Goal: Transaction & Acquisition: Purchase product/service

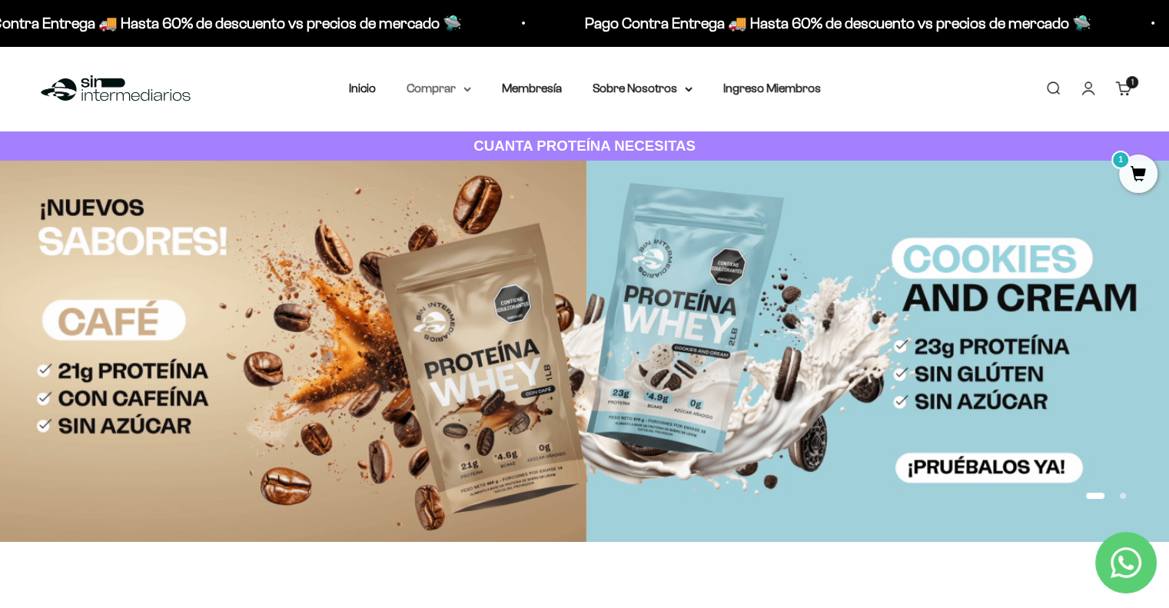
click at [457, 80] on summary "Comprar" at bounding box center [439, 88] width 65 height 20
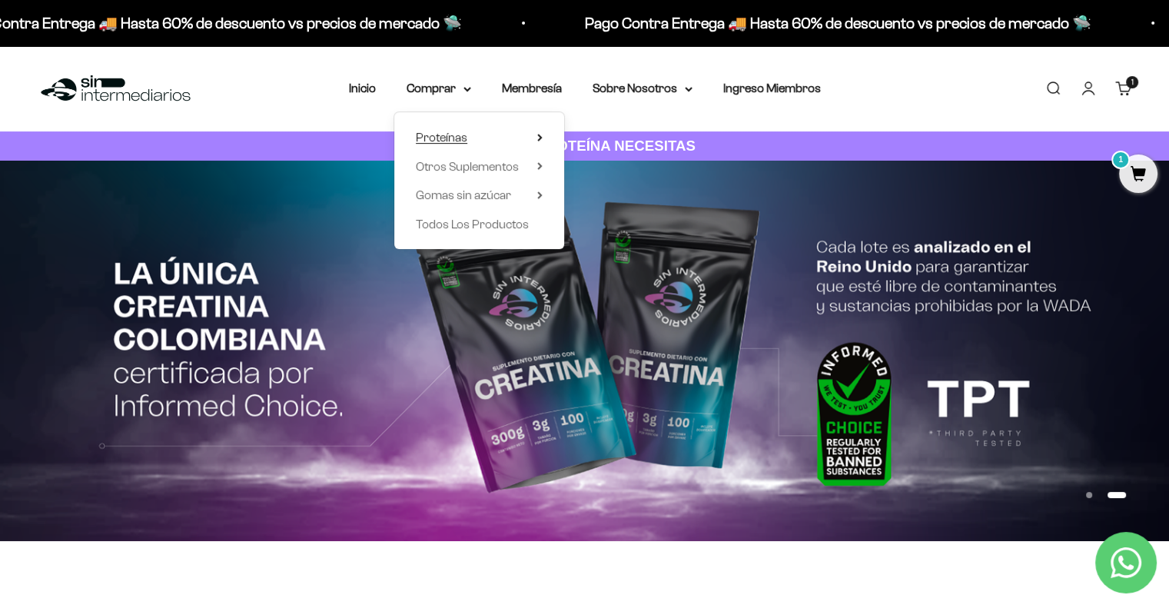
click at [480, 135] on summary "Proteínas" at bounding box center [479, 138] width 127 height 20
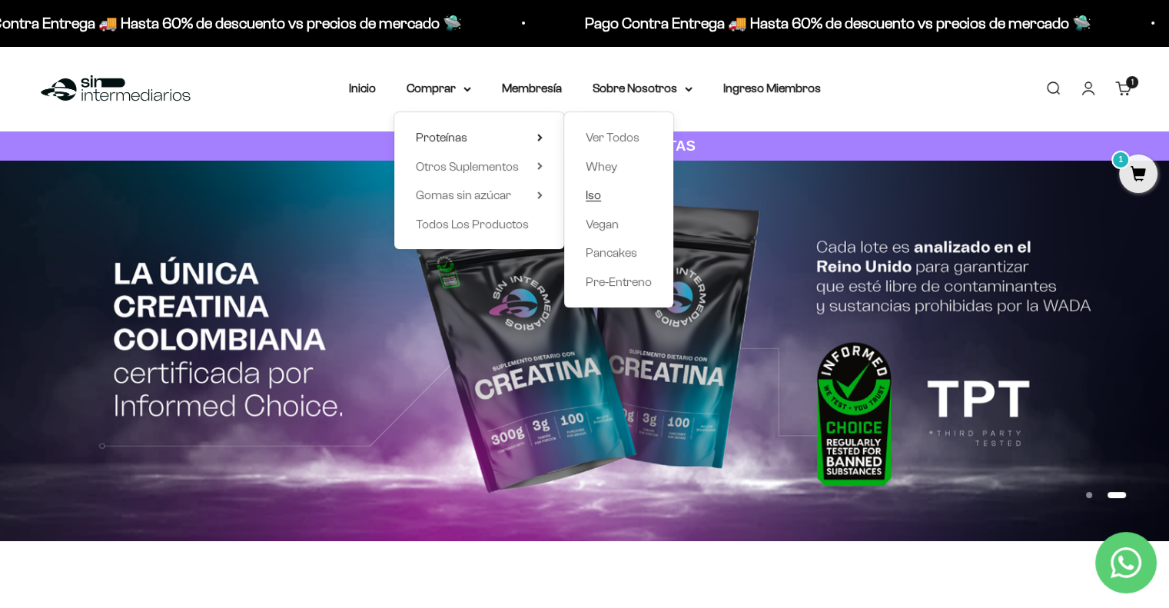
click at [591, 196] on span "Iso" at bounding box center [593, 194] width 15 height 13
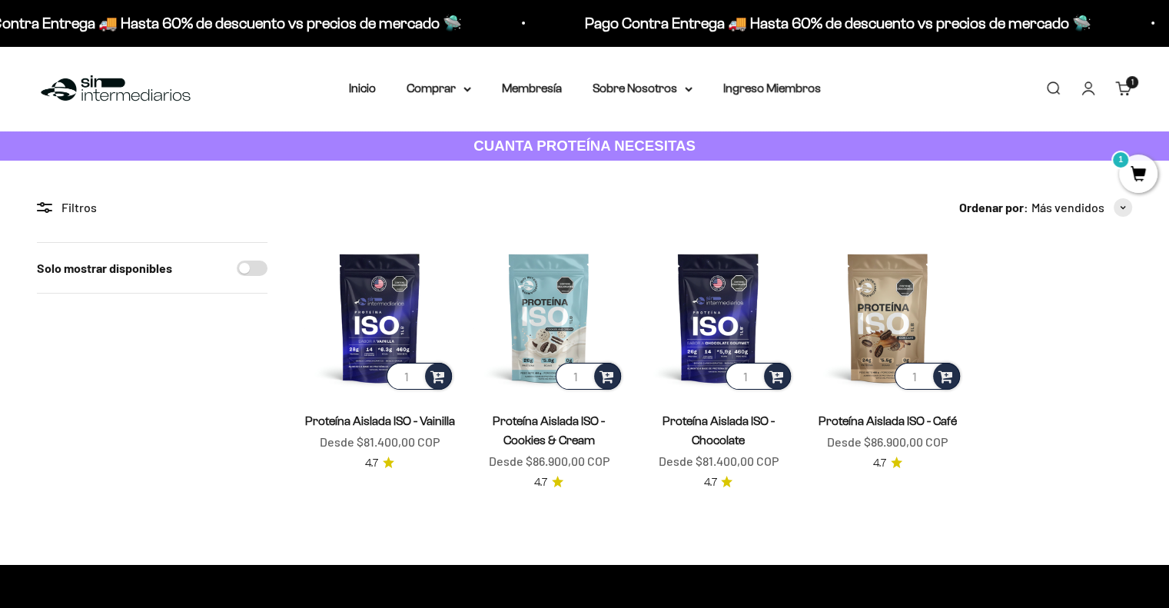
click at [361, 427] on span "Proteína Aislada ISO - Vainilla" at bounding box center [380, 420] width 150 height 19
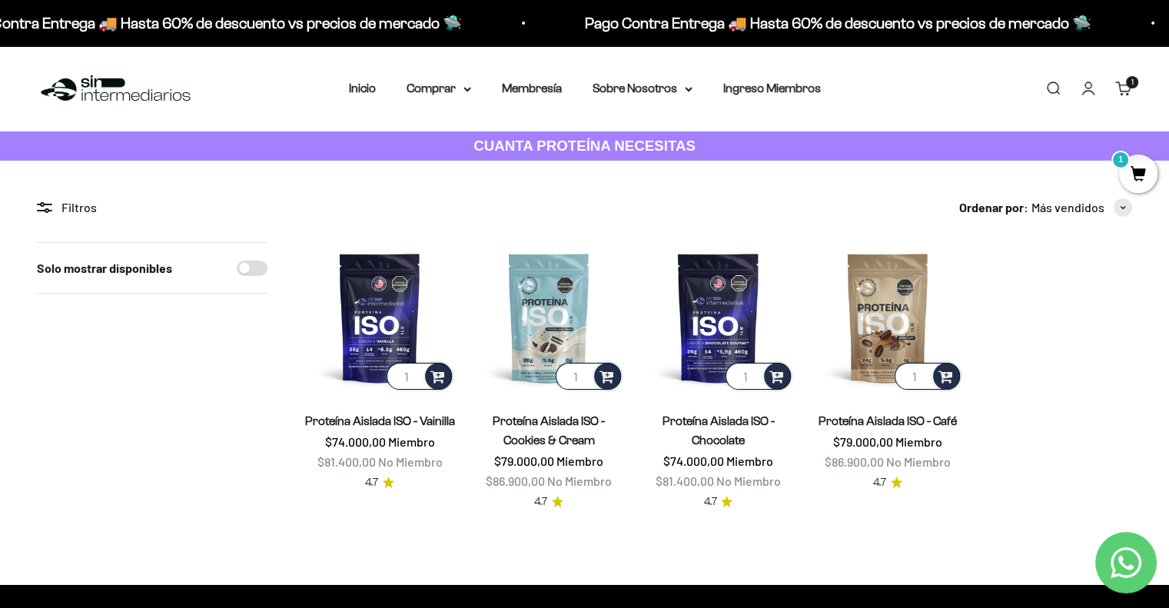
click at [363, 419] on link "Proteína Aislada ISO - Vainilla" at bounding box center [380, 420] width 150 height 13
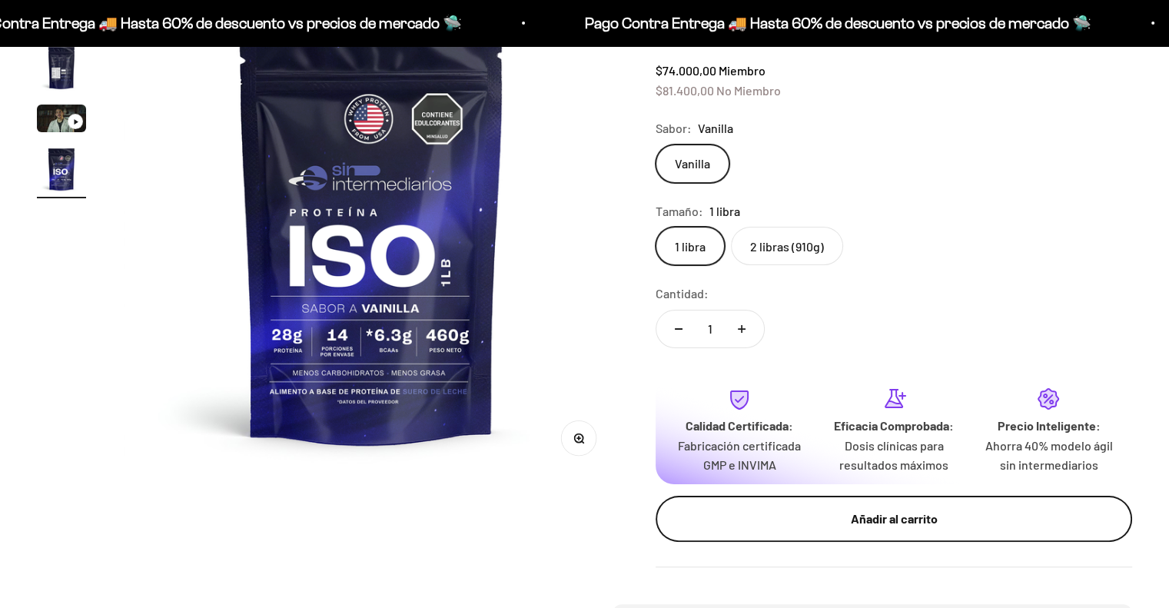
scroll to position [231, 0]
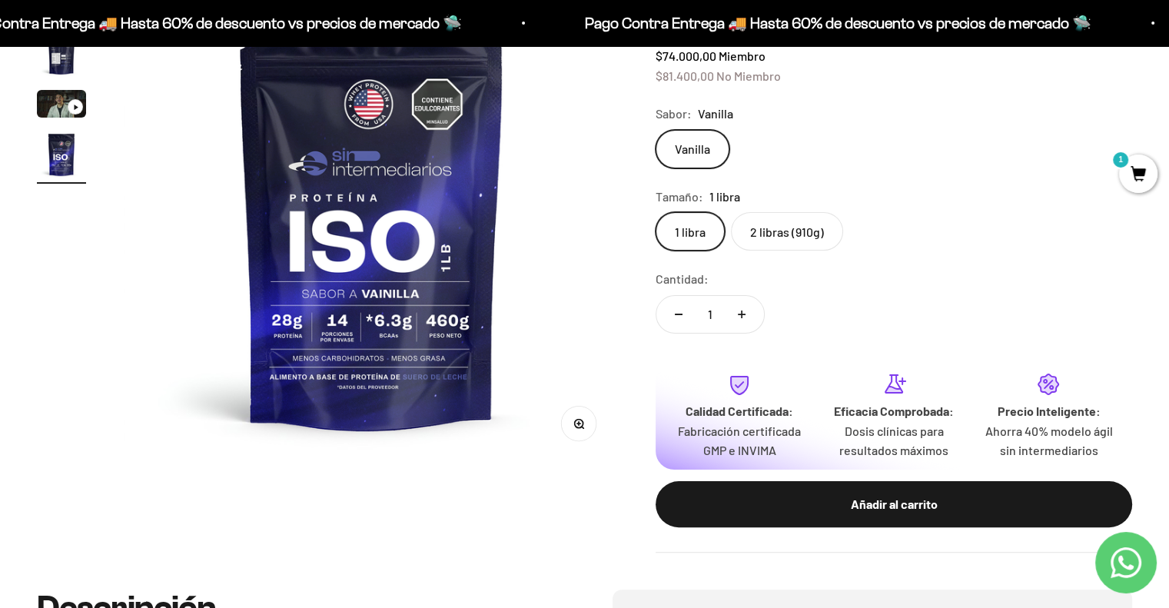
click at [766, 238] on label "2 libras (910g)" at bounding box center [787, 231] width 112 height 38
click at [656, 212] on input "2 libras (910g)" at bounding box center [655, 211] width 1 height 1
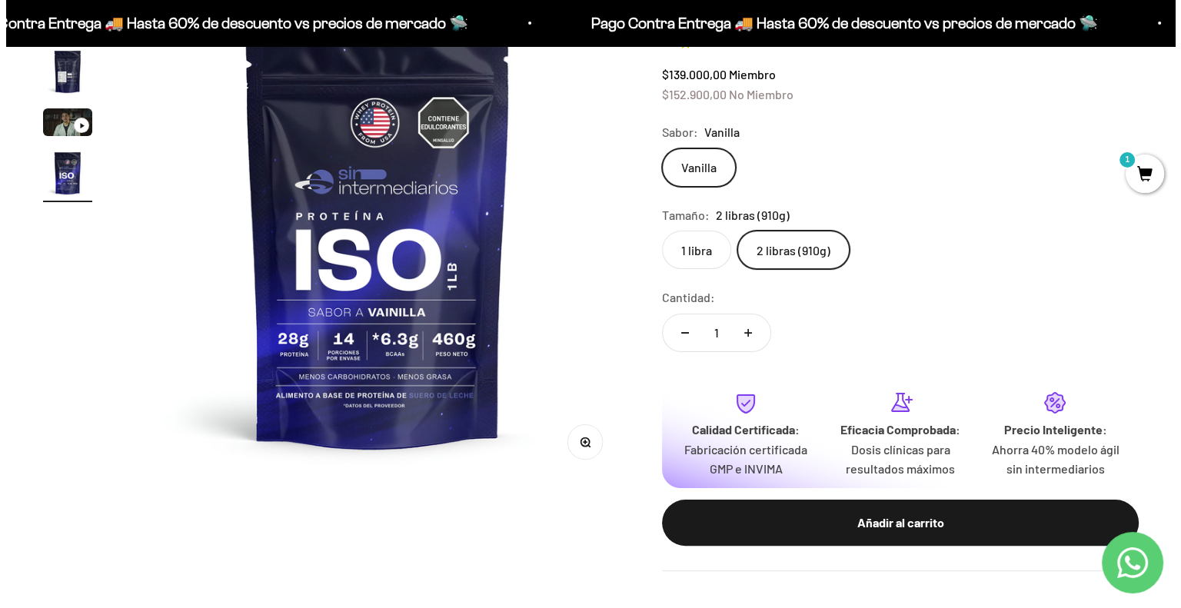
scroll to position [308, 0]
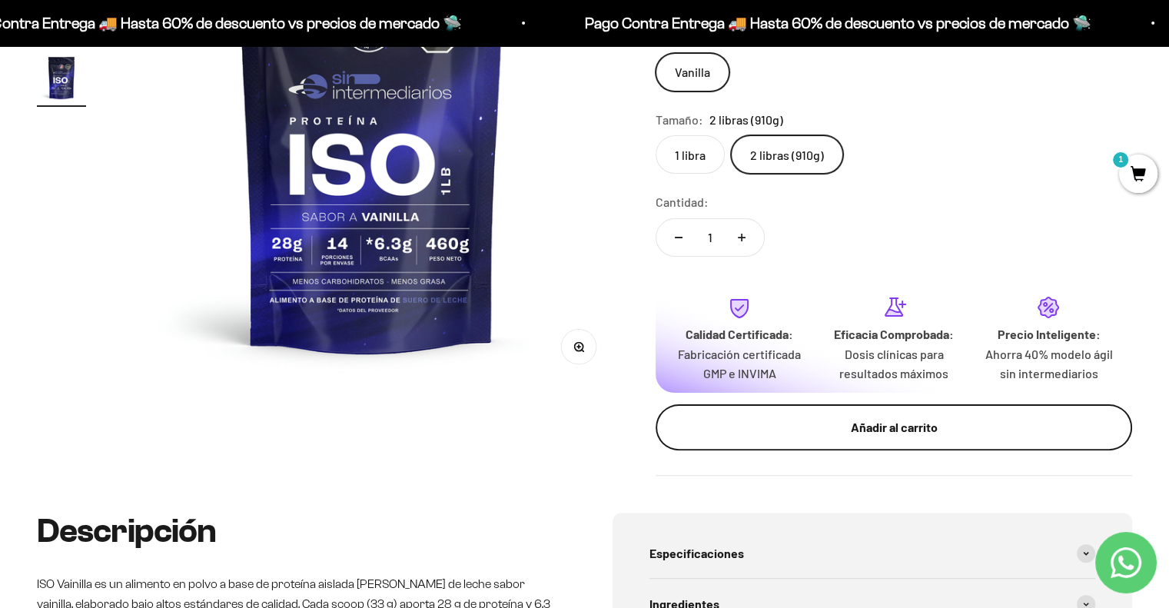
click at [866, 435] on div "Añadir al carrito" at bounding box center [894, 427] width 415 height 20
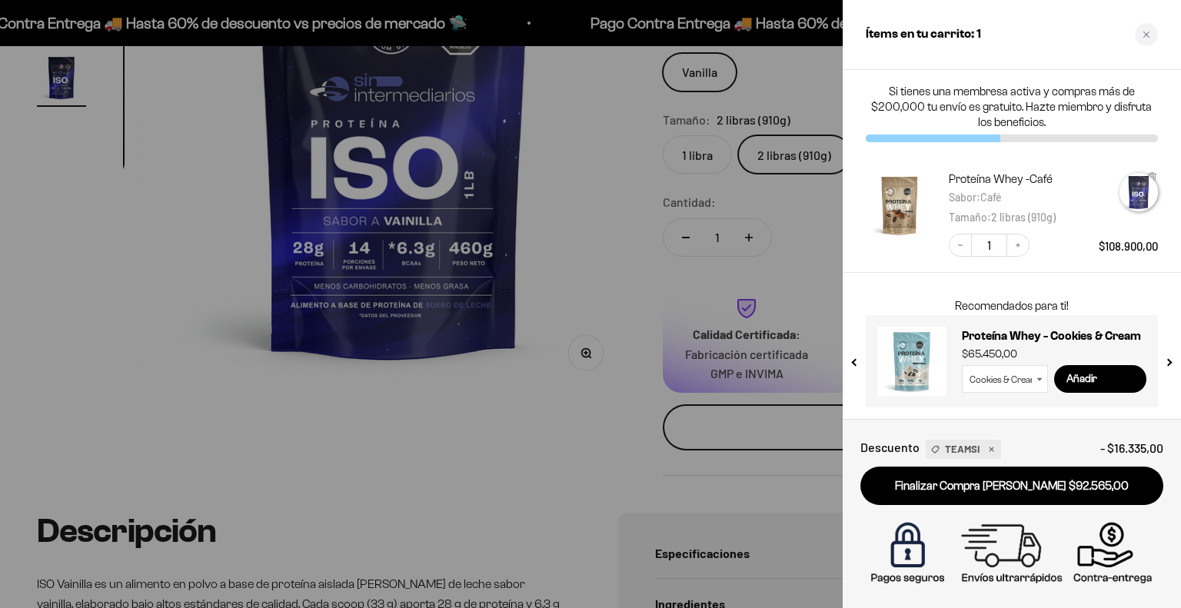
scroll to position [0, 1562]
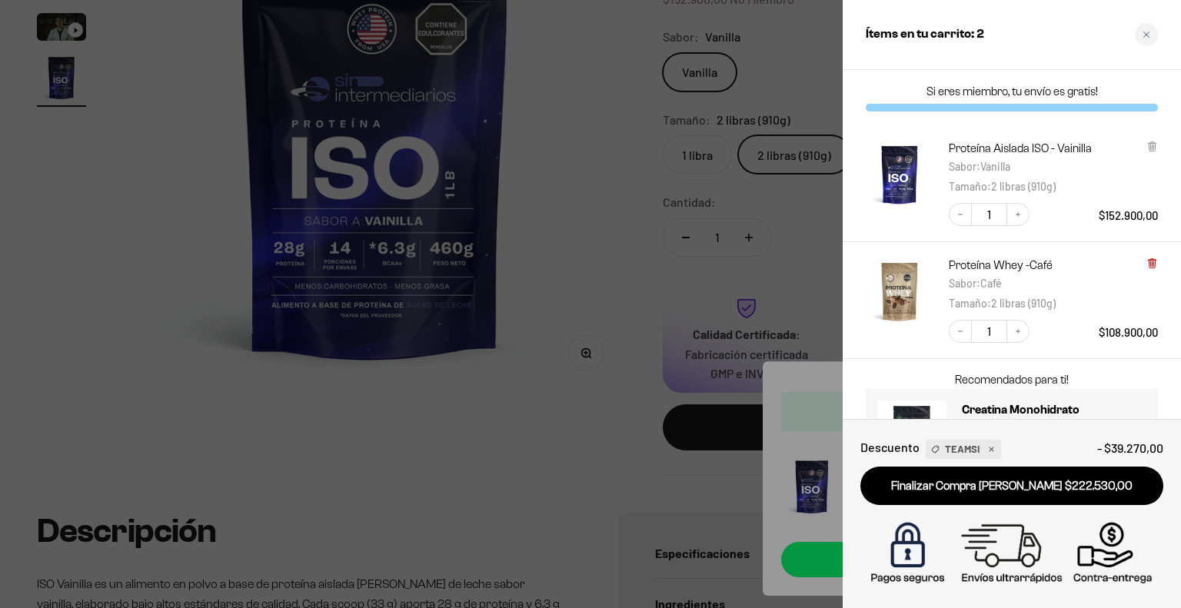
click at [1150, 263] on icon at bounding box center [1151, 263] width 3 height 8
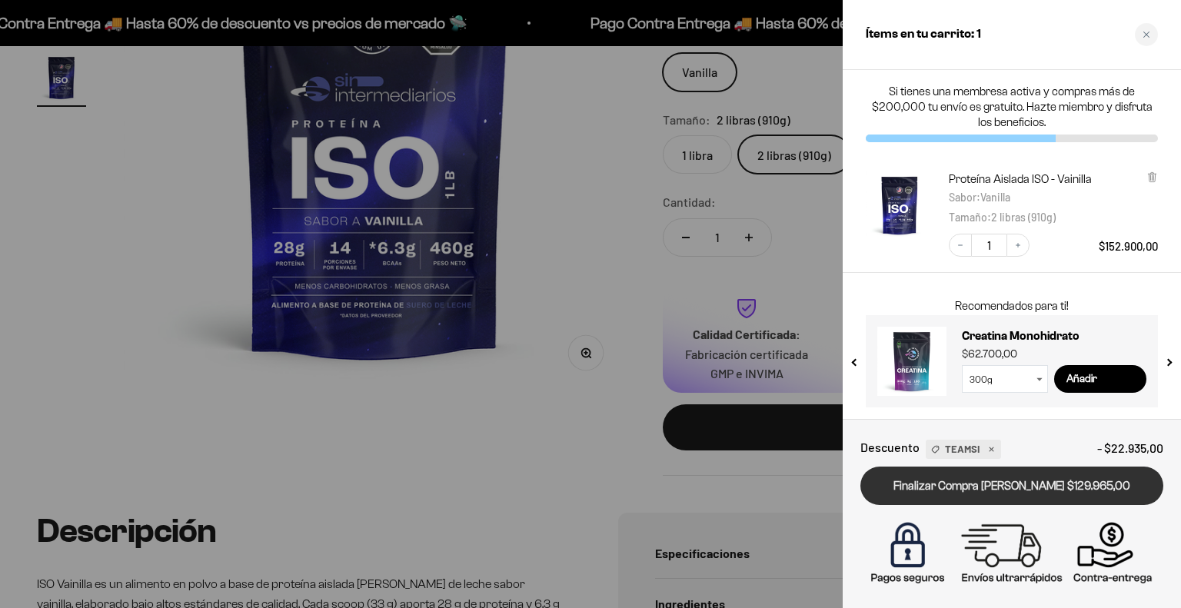
click at [1036, 485] on link "Finalizar Compra [PERSON_NAME] $129.965,00" at bounding box center [1011, 486] width 303 height 39
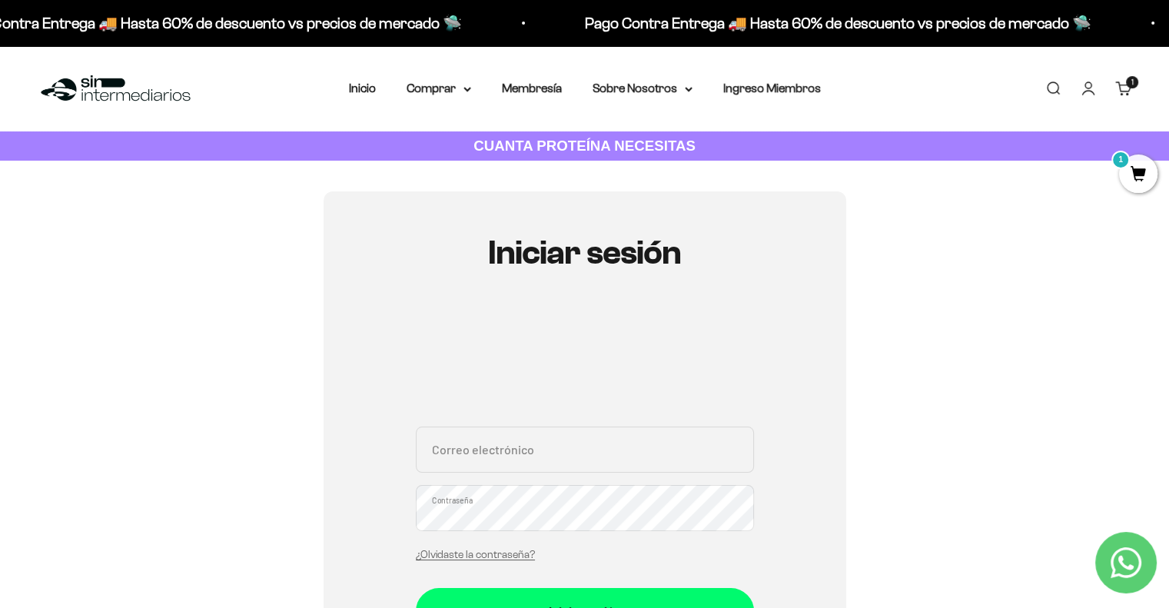
scroll to position [154, 0]
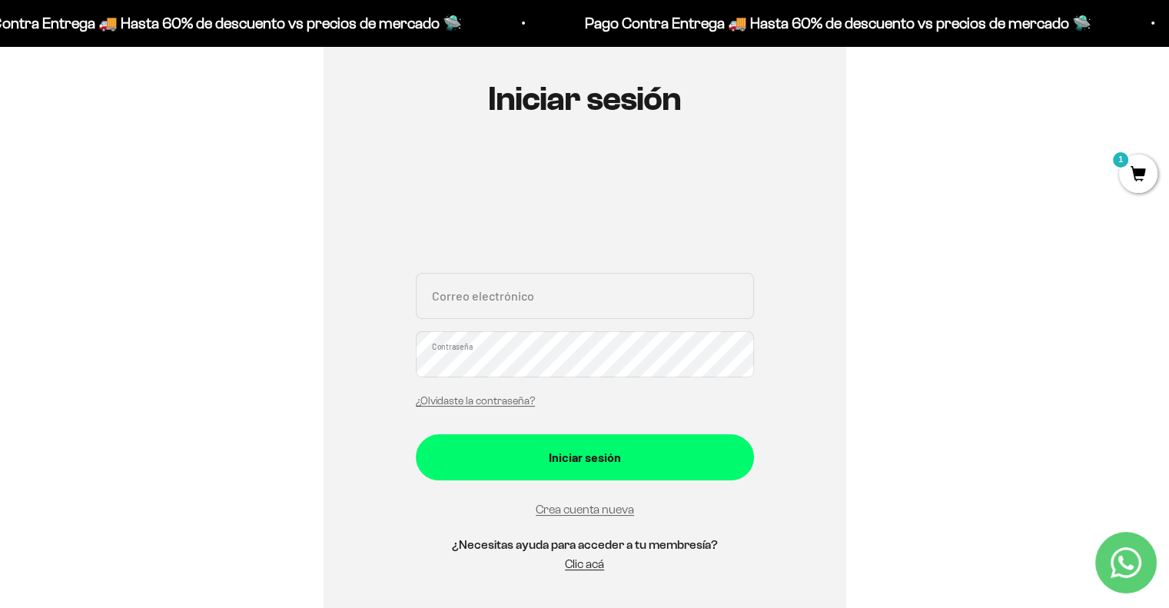
click at [509, 294] on input "Correo electrónico" at bounding box center [585, 296] width 338 height 46
type input "marcela@sinintermediarios.co"
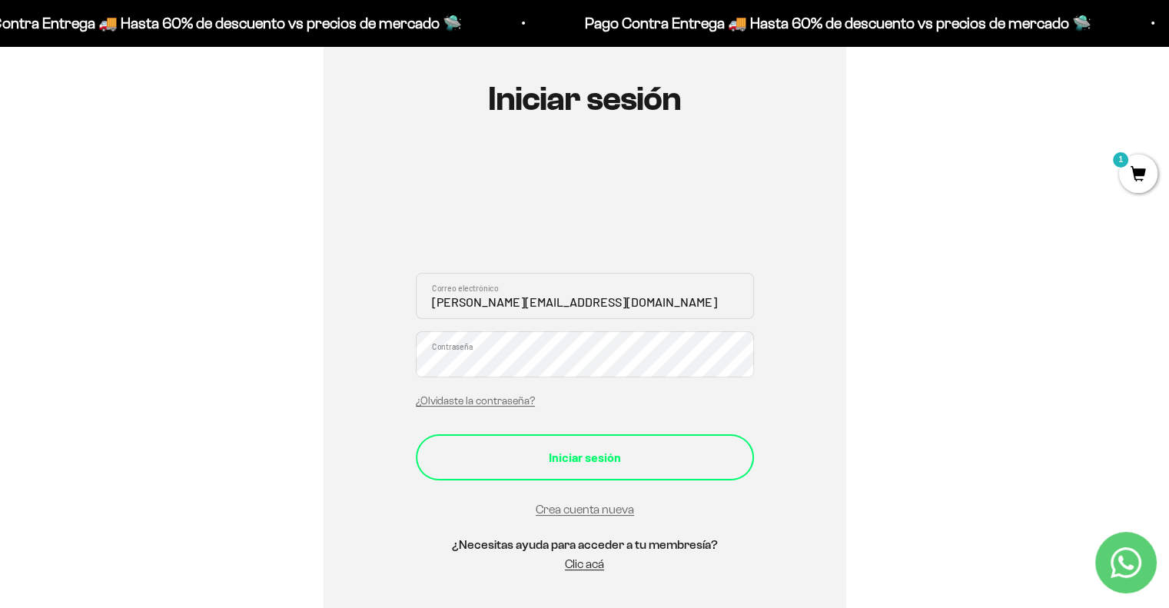
click at [656, 440] on button "Iniciar sesión" at bounding box center [585, 457] width 338 height 46
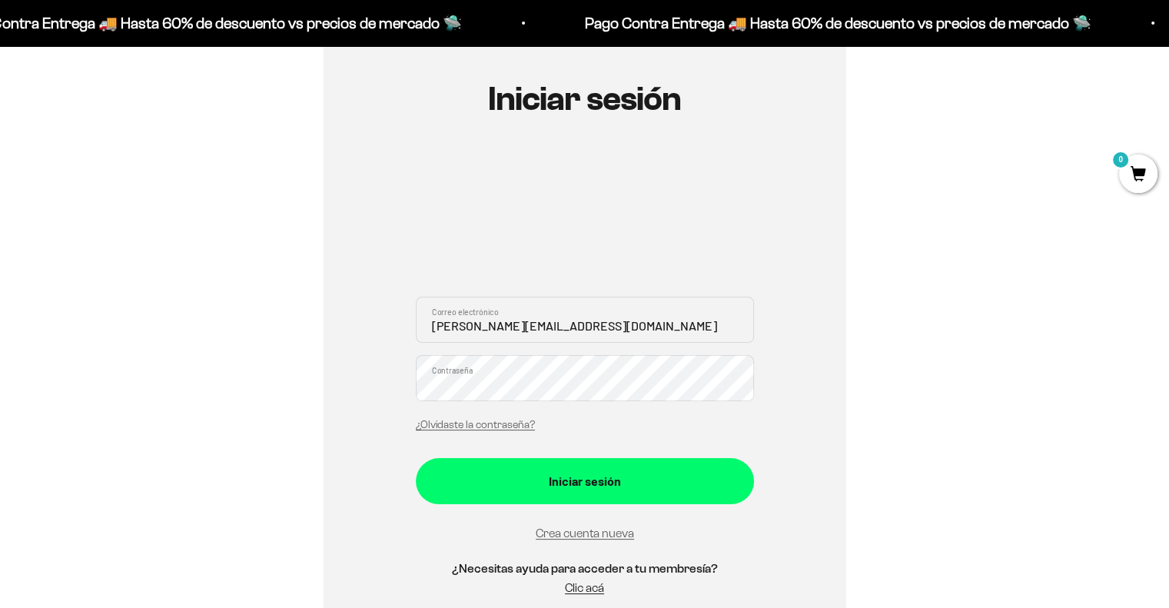
scroll to position [154, 0]
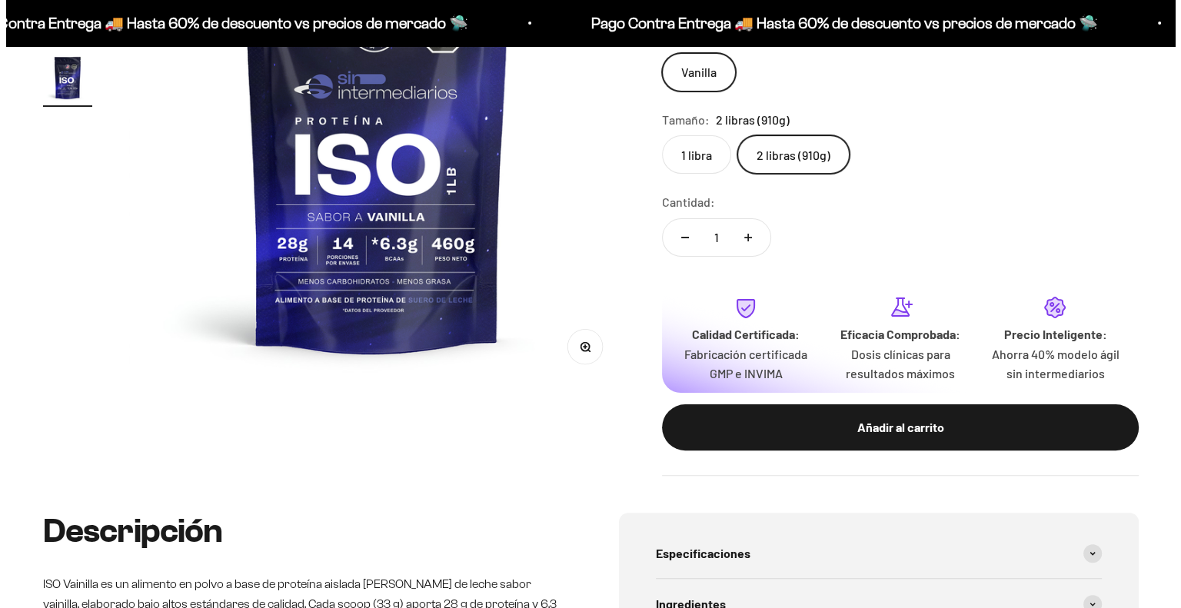
scroll to position [0, 1543]
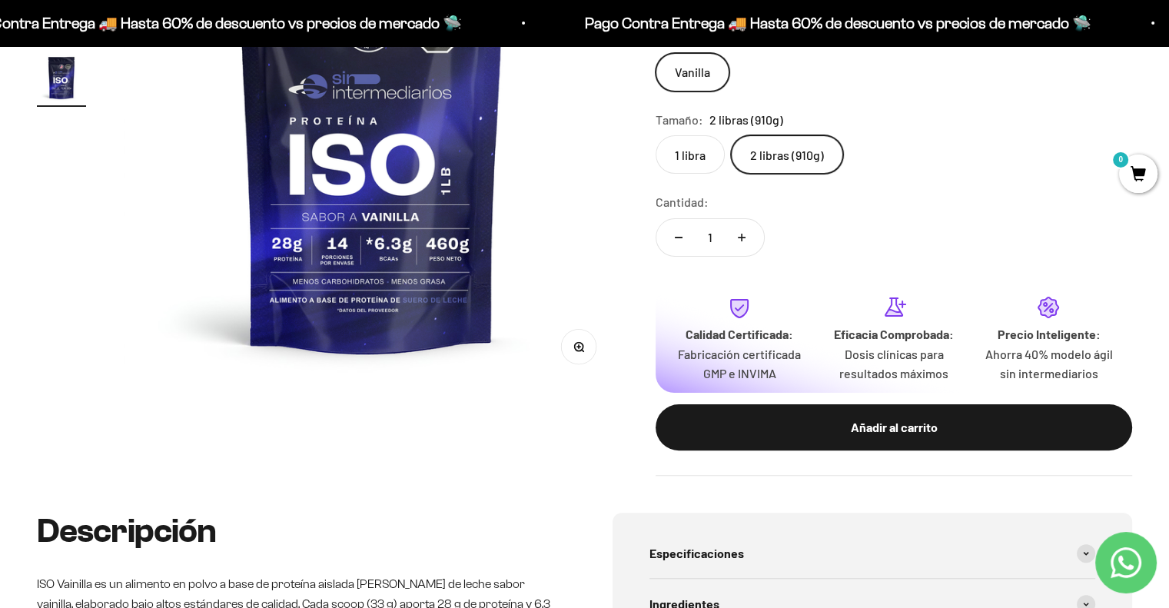
drag, startPoint x: 705, startPoint y: 175, endPoint x: 701, endPoint y: 165, distance: 10.0
click at [705, 175] on safe-sticky "Proteína Aislada ISO - Vainilla 4.7 $139.000,00 Miembro $152.900,00 No Miembro …" at bounding box center [894, 183] width 477 height 586
click at [696, 153] on label "1 libra" at bounding box center [690, 154] width 69 height 38
click at [656, 135] on input "1 libra" at bounding box center [655, 135] width 1 height 1
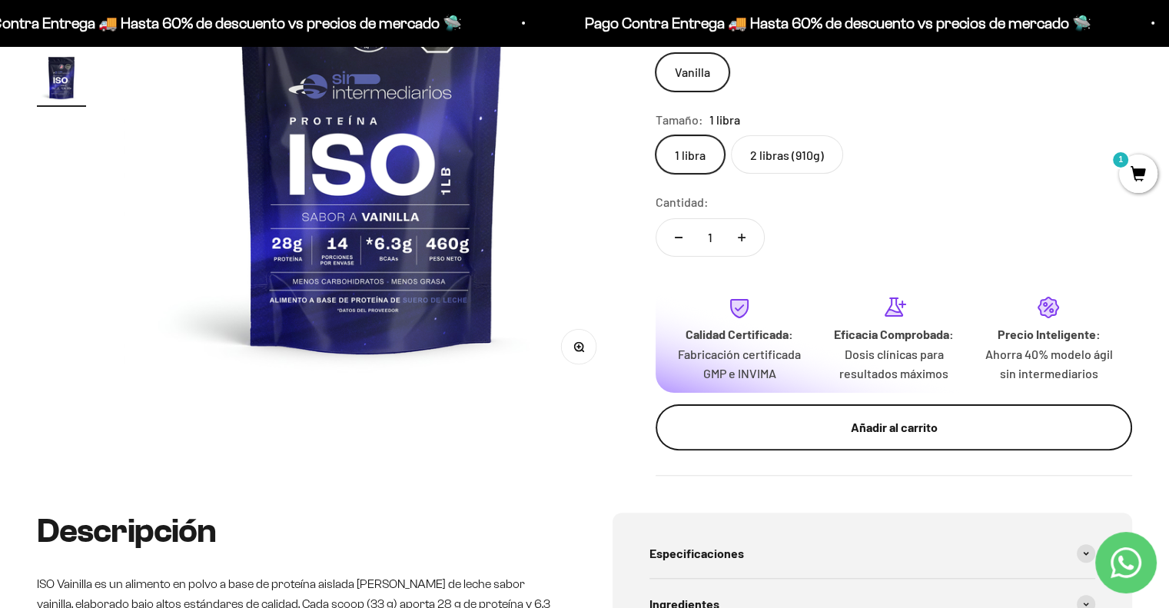
click at [865, 431] on div "Añadir al carrito" at bounding box center [894, 427] width 415 height 20
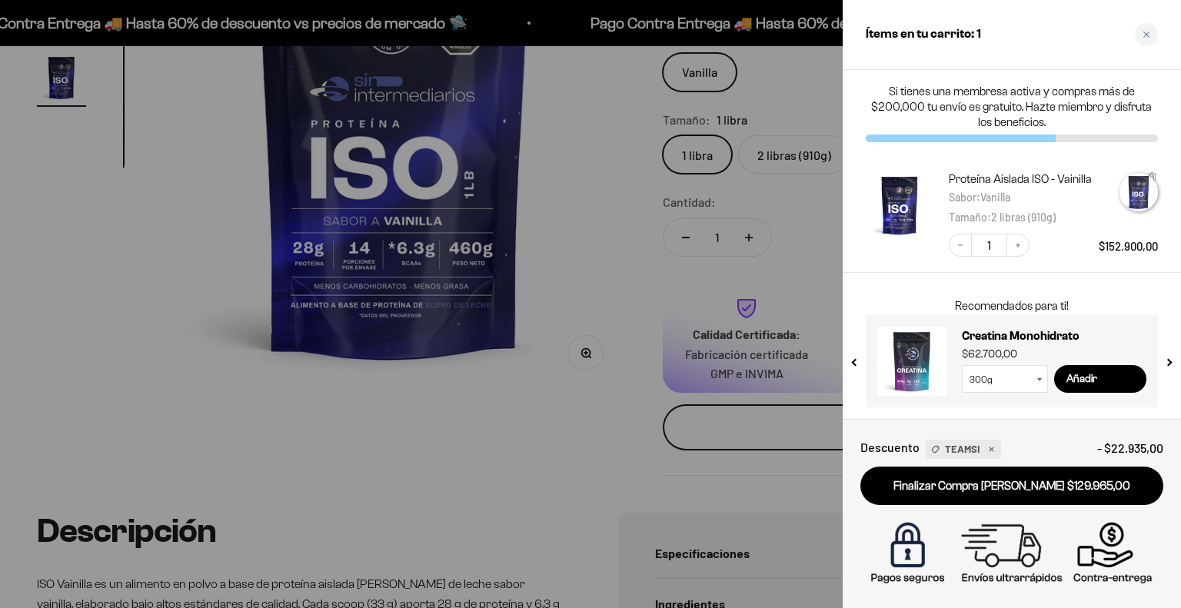
scroll to position [0, 1562]
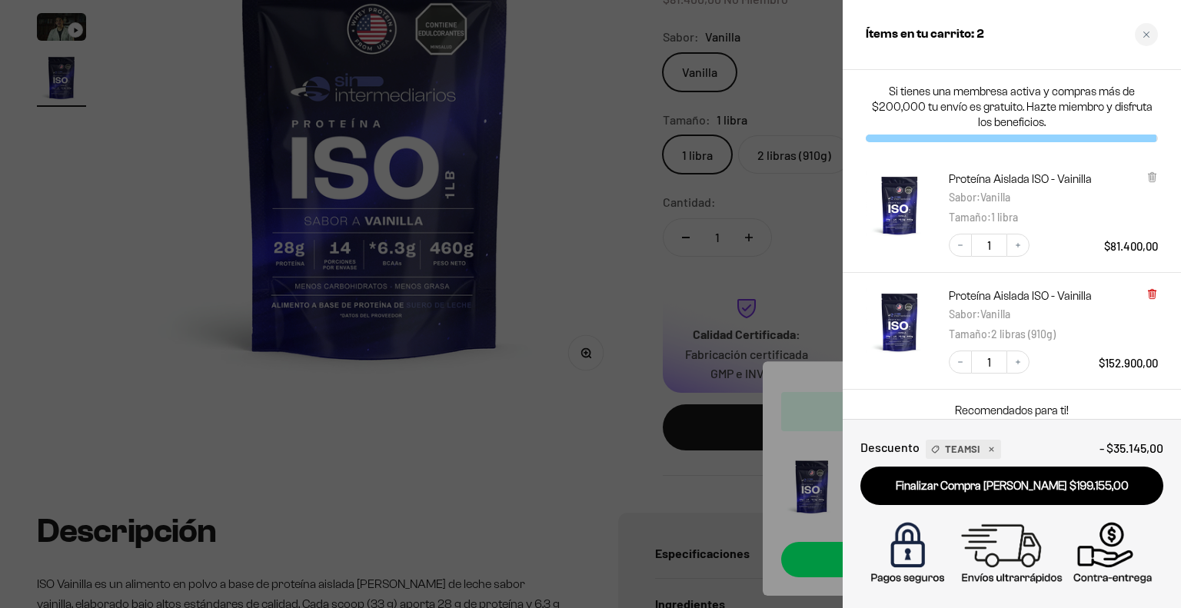
click at [1156, 298] on icon at bounding box center [1152, 294] width 12 height 12
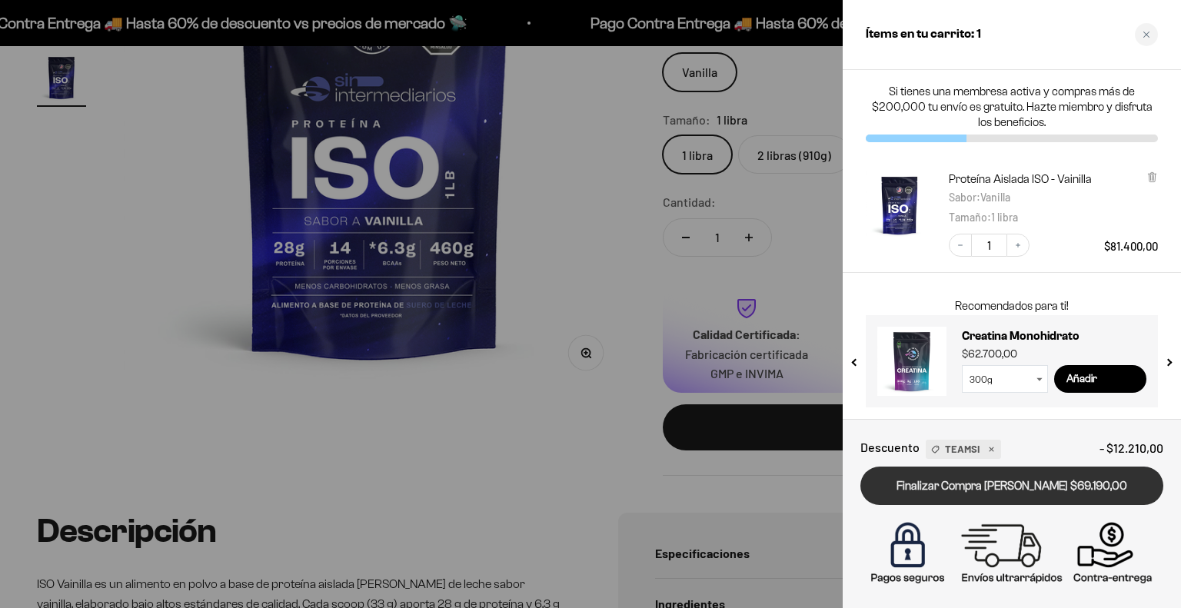
click at [1004, 484] on link "Finalizar Compra Segura $69.190,00" at bounding box center [1011, 486] width 303 height 39
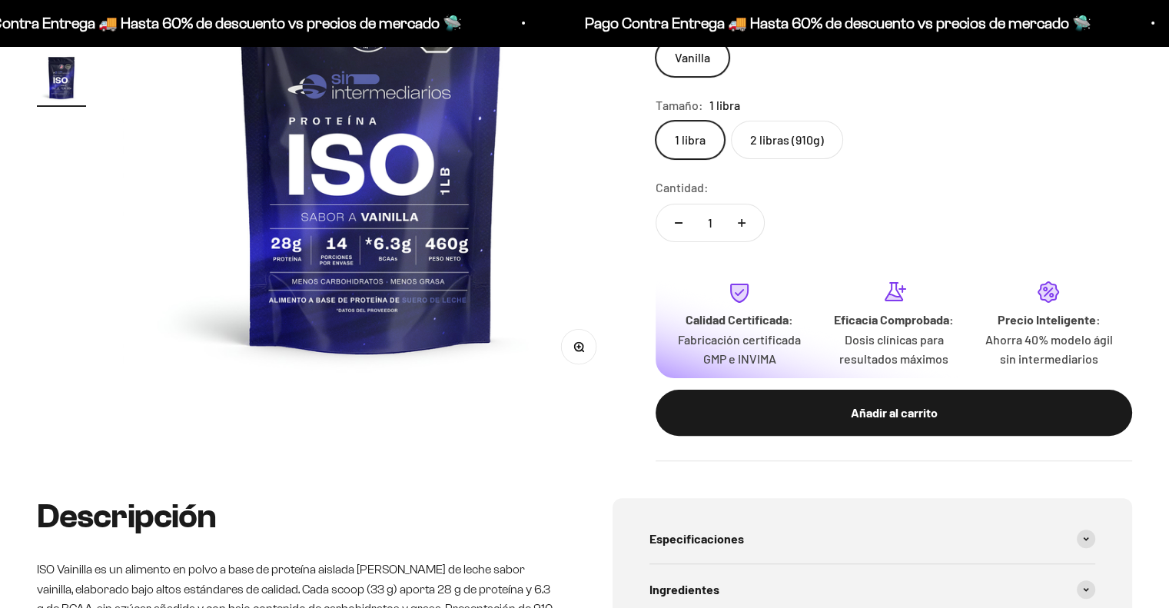
scroll to position [0, 1543]
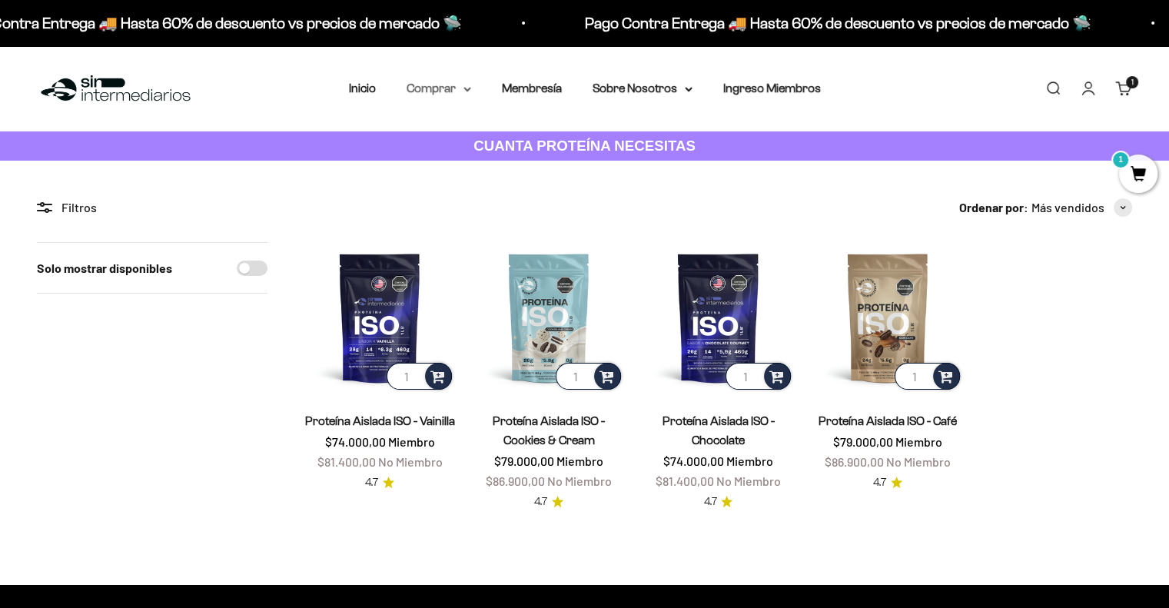
click at [434, 80] on summary "Comprar" at bounding box center [439, 88] width 65 height 20
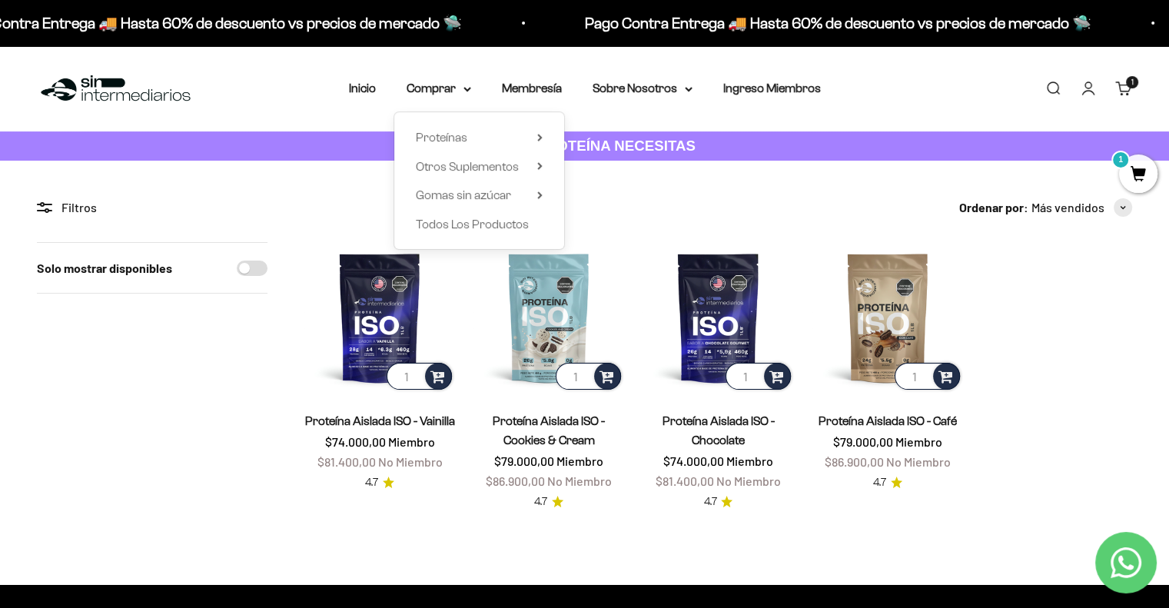
click at [1095, 333] on product-list "1 Proteína Aislada ISO - Vainilla $74.000,00 Miembro $81.400,00 No Miembro 4.7 …" at bounding box center [718, 376] width 828 height 269
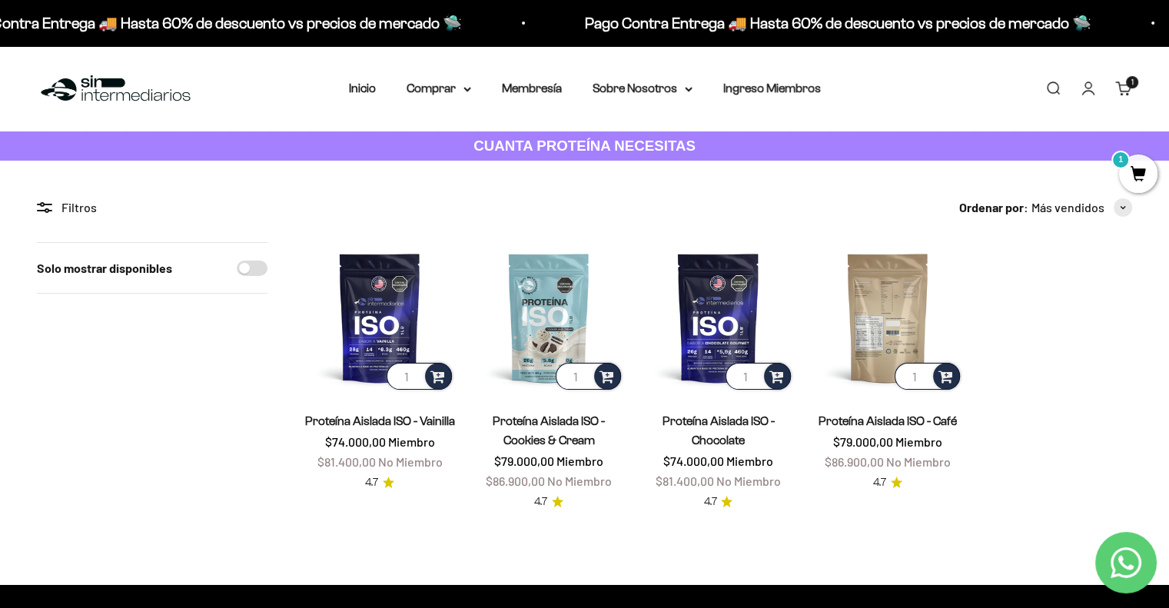
click at [892, 329] on img at bounding box center [888, 317] width 151 height 151
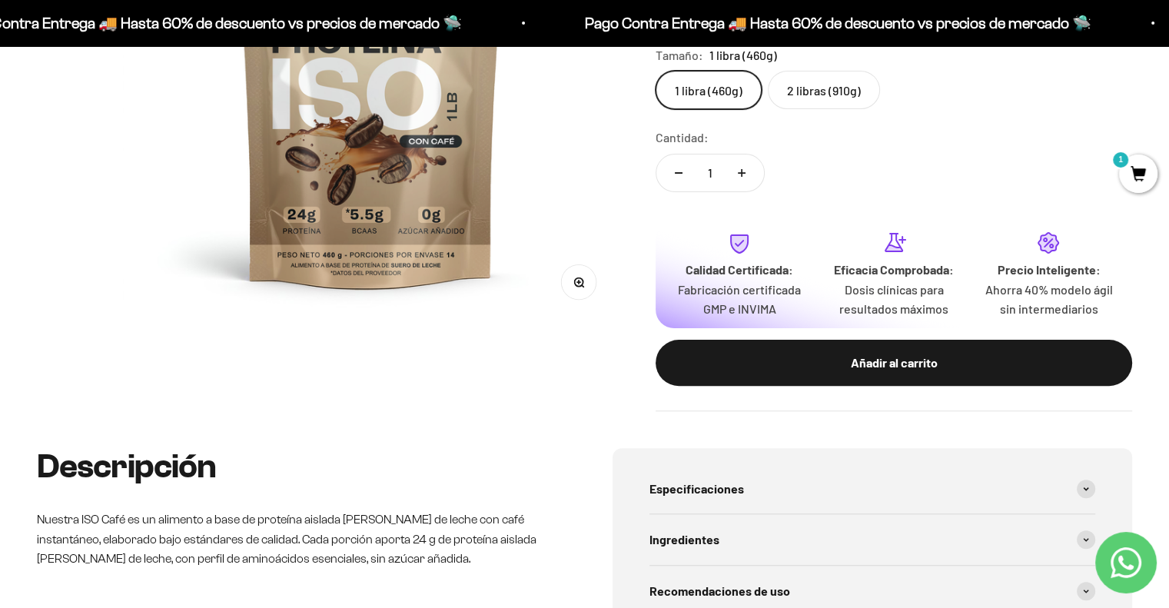
scroll to position [384, 0]
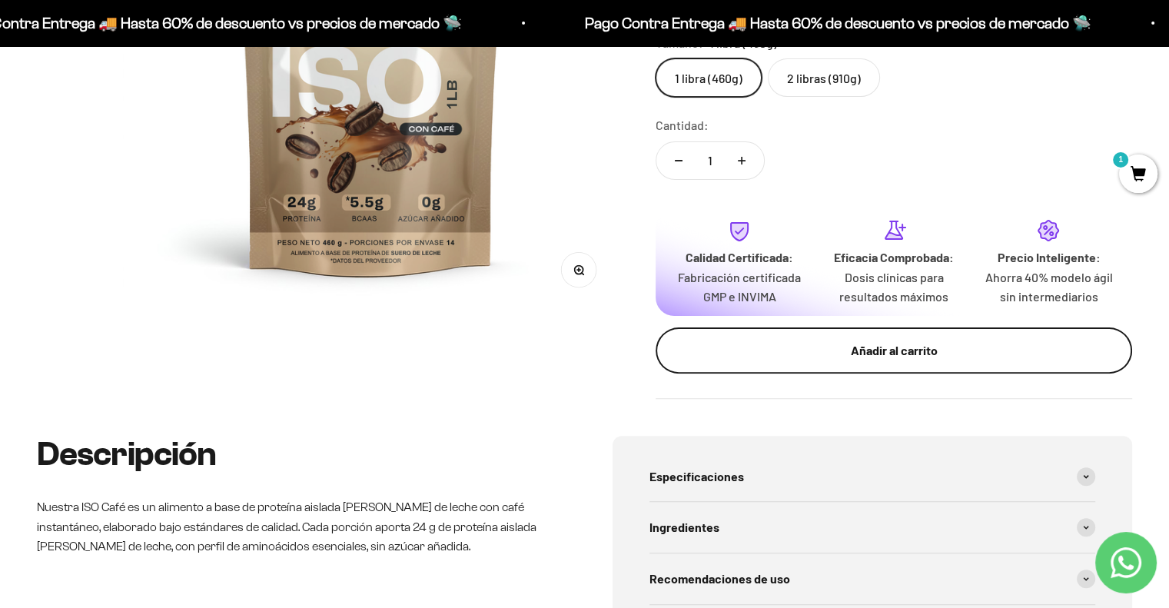
click at [870, 357] on div "Añadir al carrito" at bounding box center [894, 351] width 415 height 20
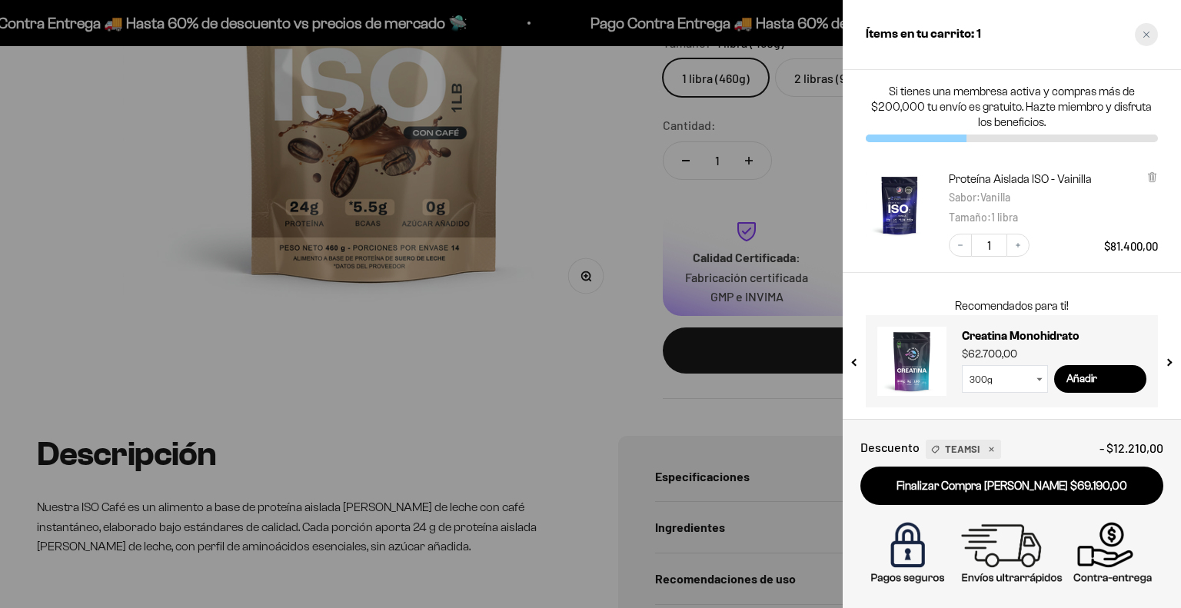
click at [1144, 32] on icon "Close cart" at bounding box center [1146, 35] width 6 height 6
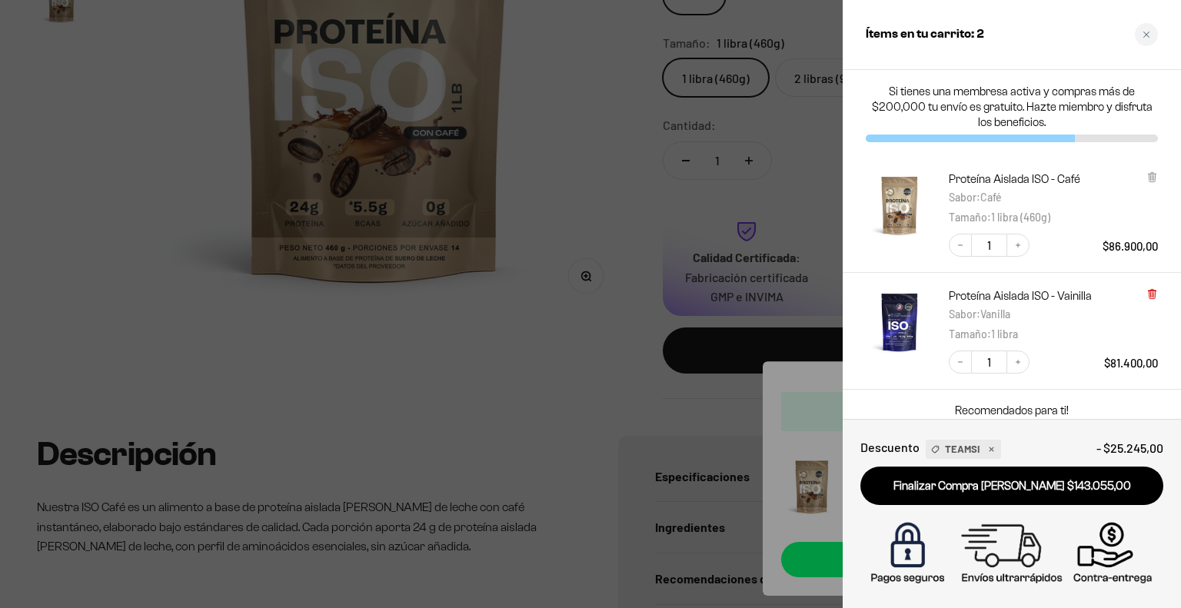
click at [1146, 296] on icon at bounding box center [1152, 294] width 12 height 12
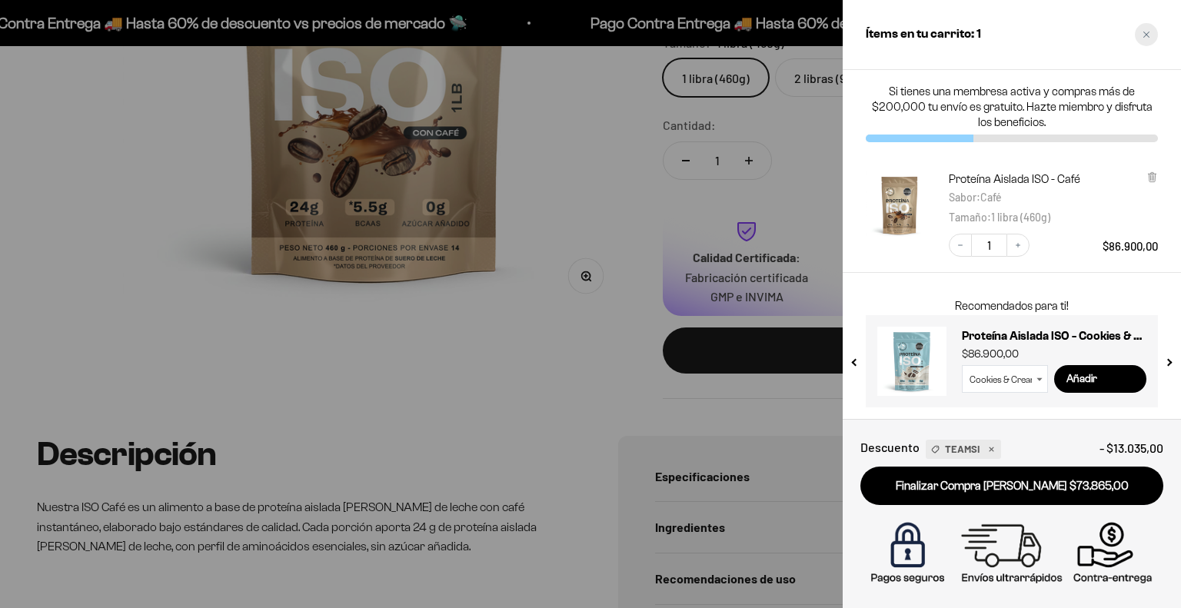
click at [1142, 27] on div "Close cart" at bounding box center [1146, 34] width 23 height 23
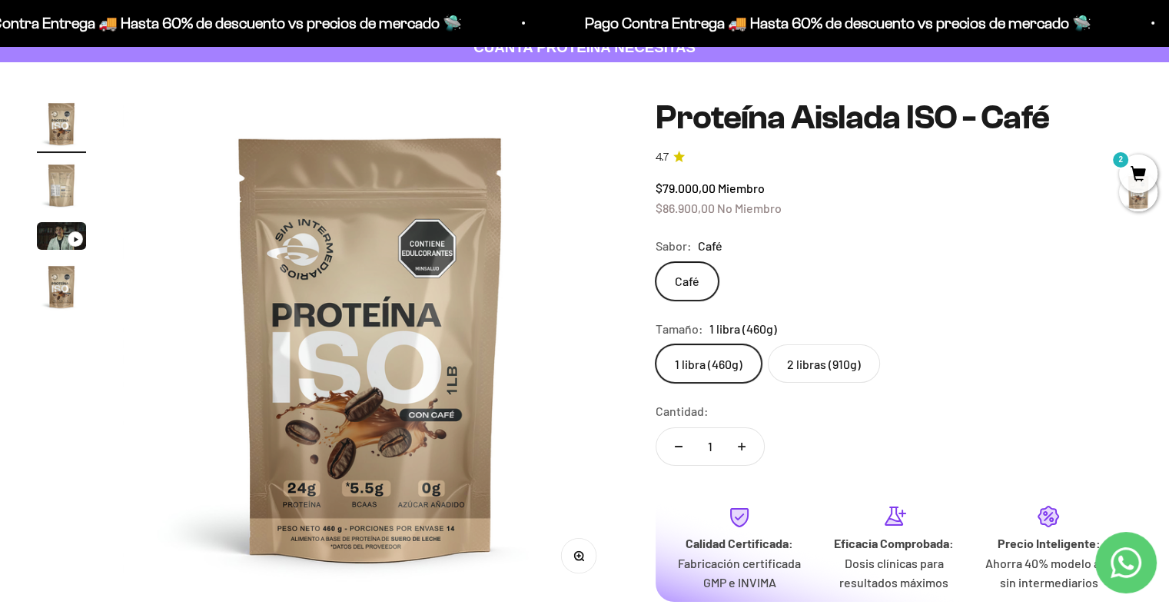
scroll to position [0, 0]
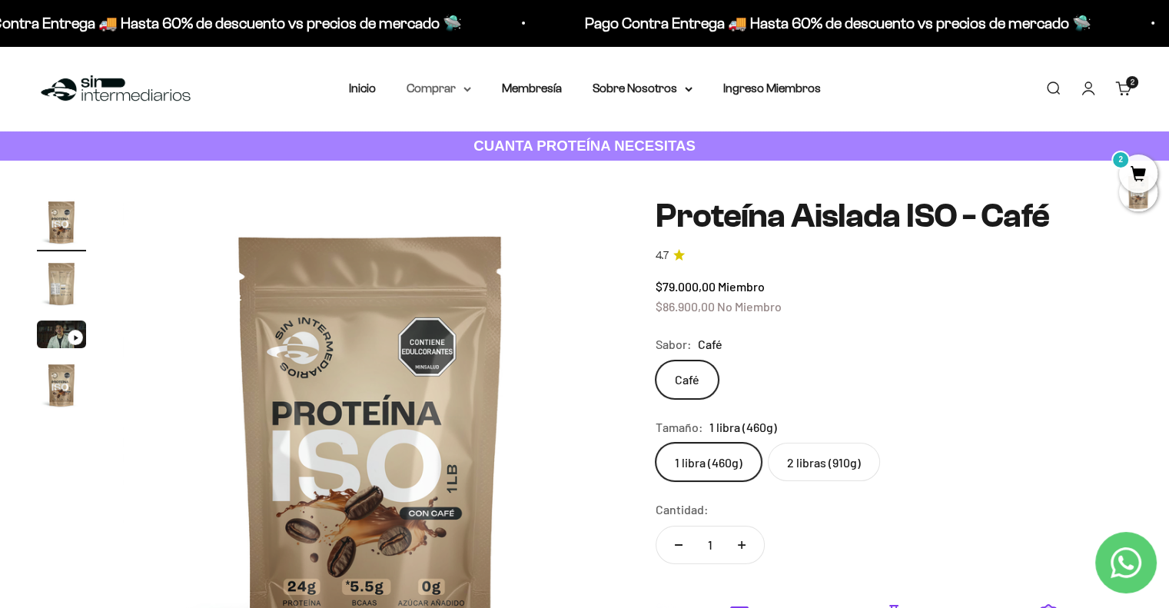
click at [455, 93] on summary "Comprar" at bounding box center [439, 88] width 65 height 20
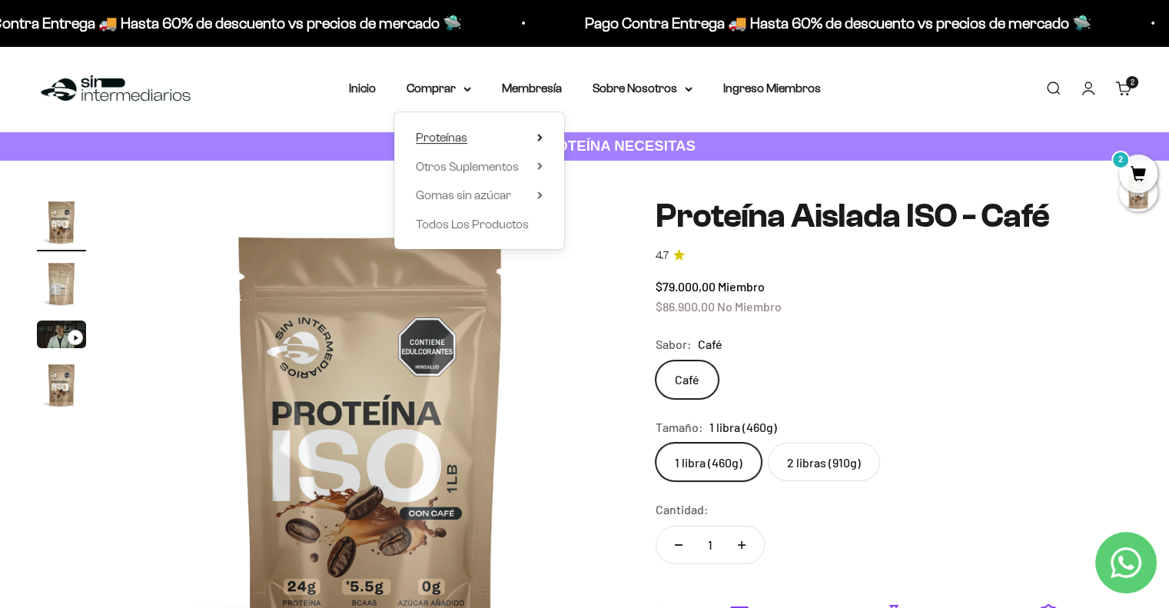
click at [479, 135] on summary "Proteínas" at bounding box center [479, 138] width 127 height 20
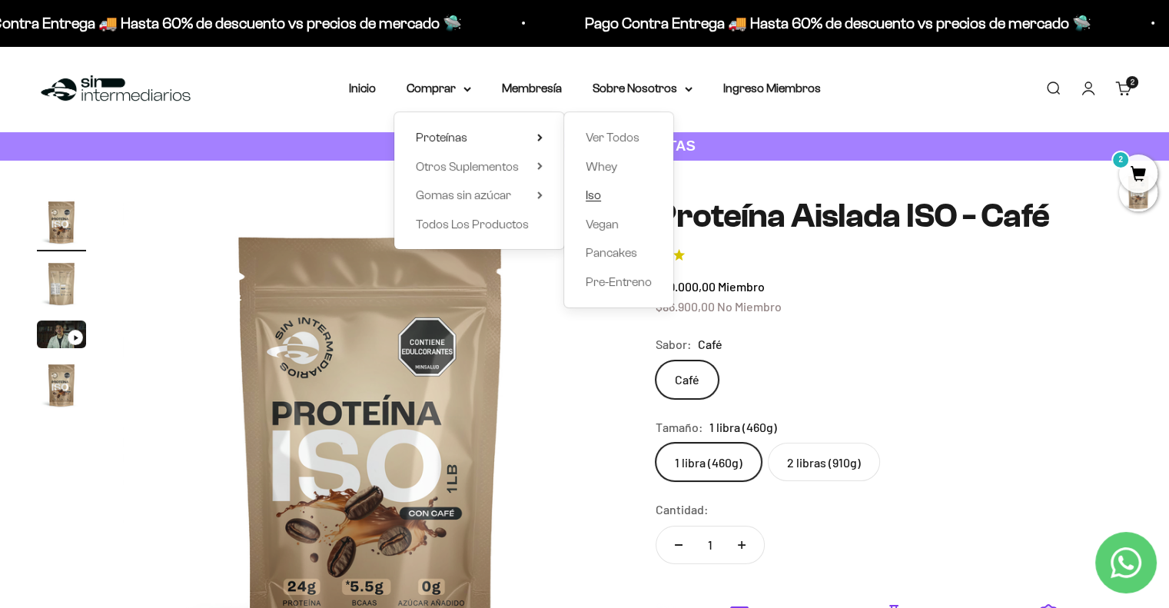
click at [600, 198] on span "Iso" at bounding box center [593, 194] width 15 height 13
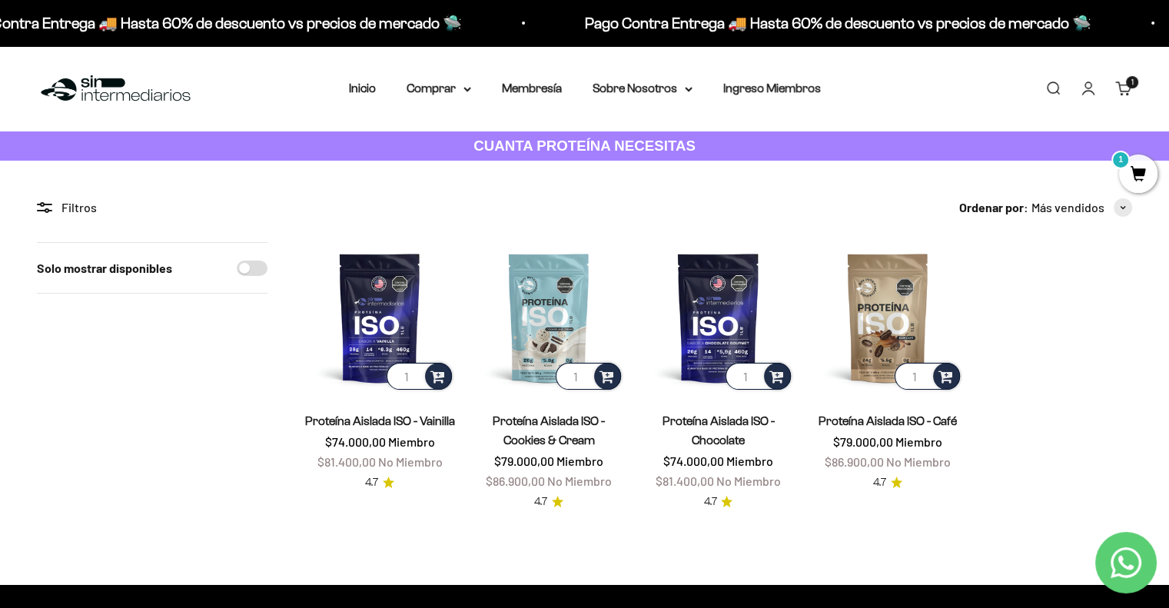
click at [720, 423] on link "Proteína Aislada ISO - Chocolate" at bounding box center [718, 430] width 112 height 32
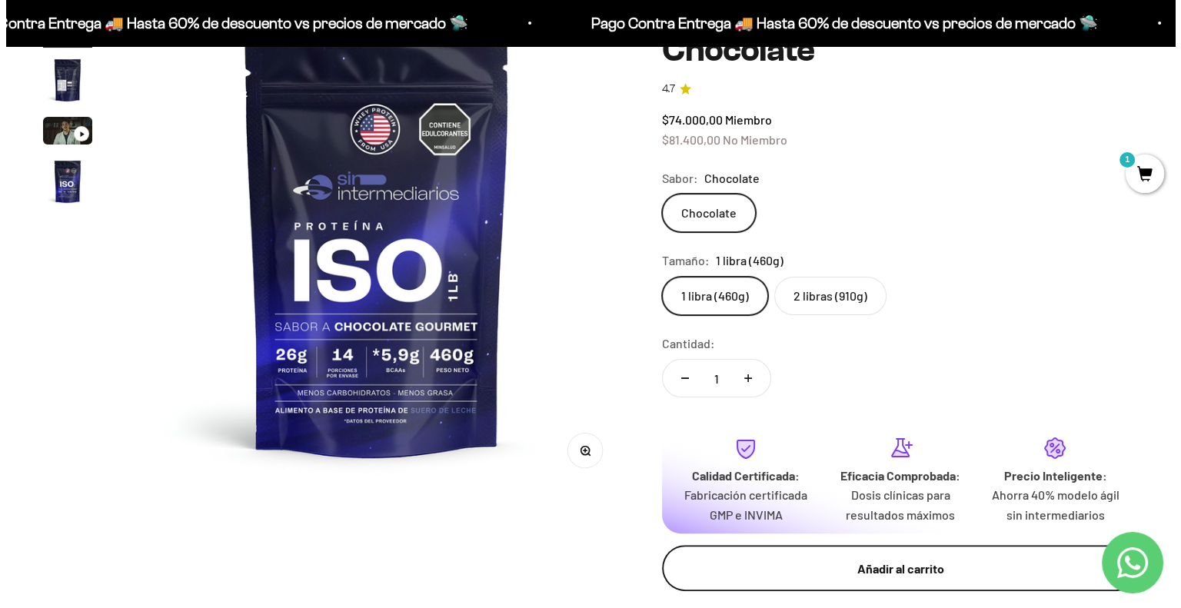
scroll to position [231, 0]
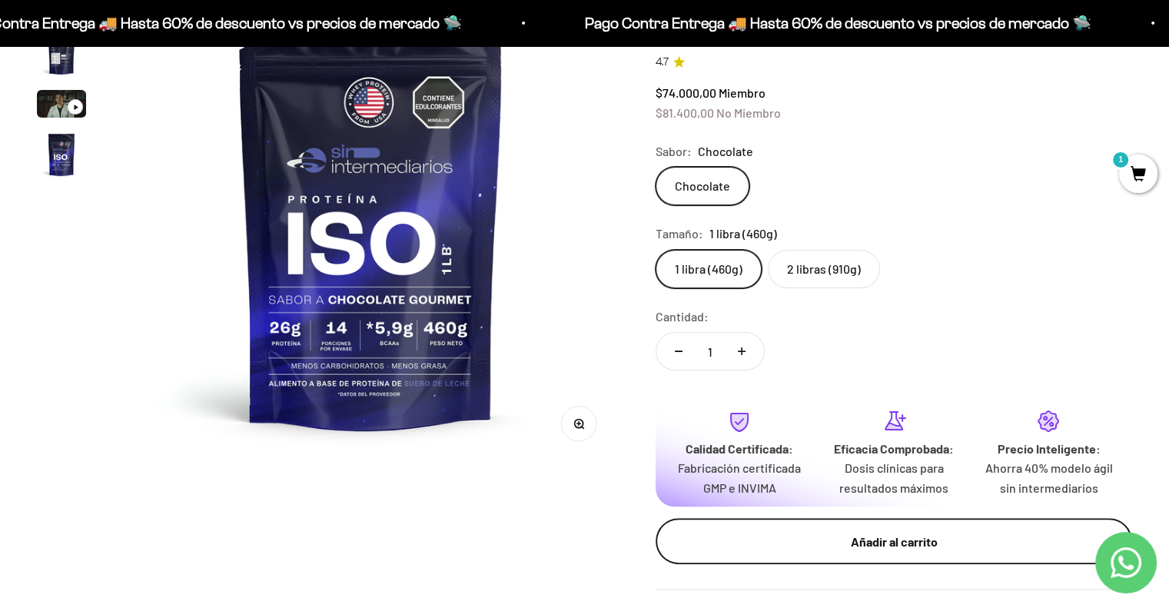
click at [818, 532] on div "Añadir al carrito" at bounding box center [894, 542] width 415 height 20
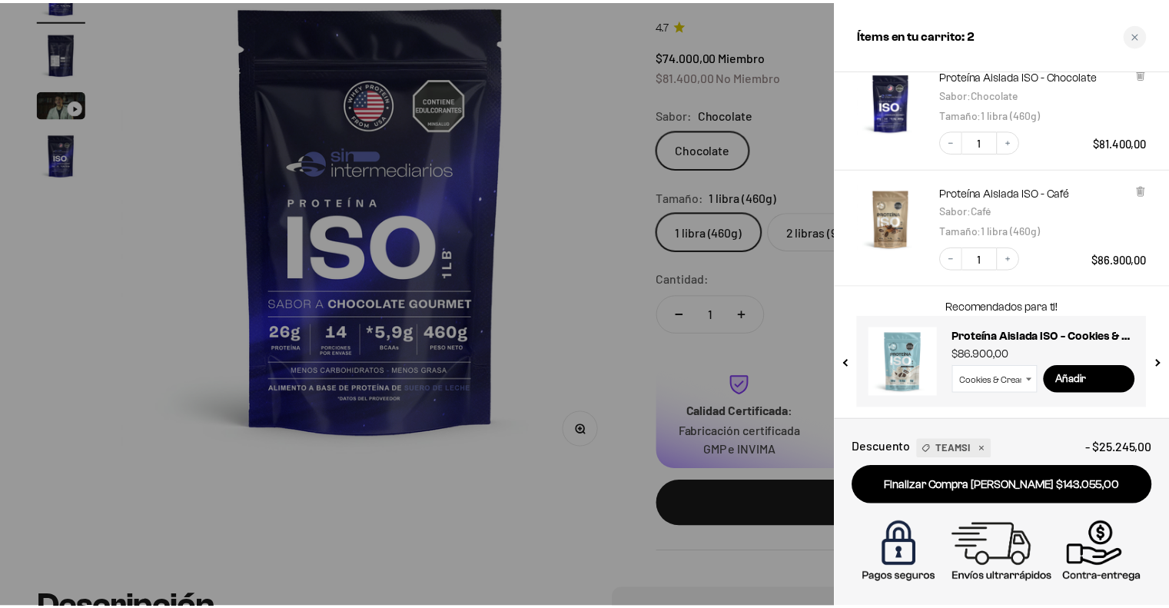
scroll to position [0, 0]
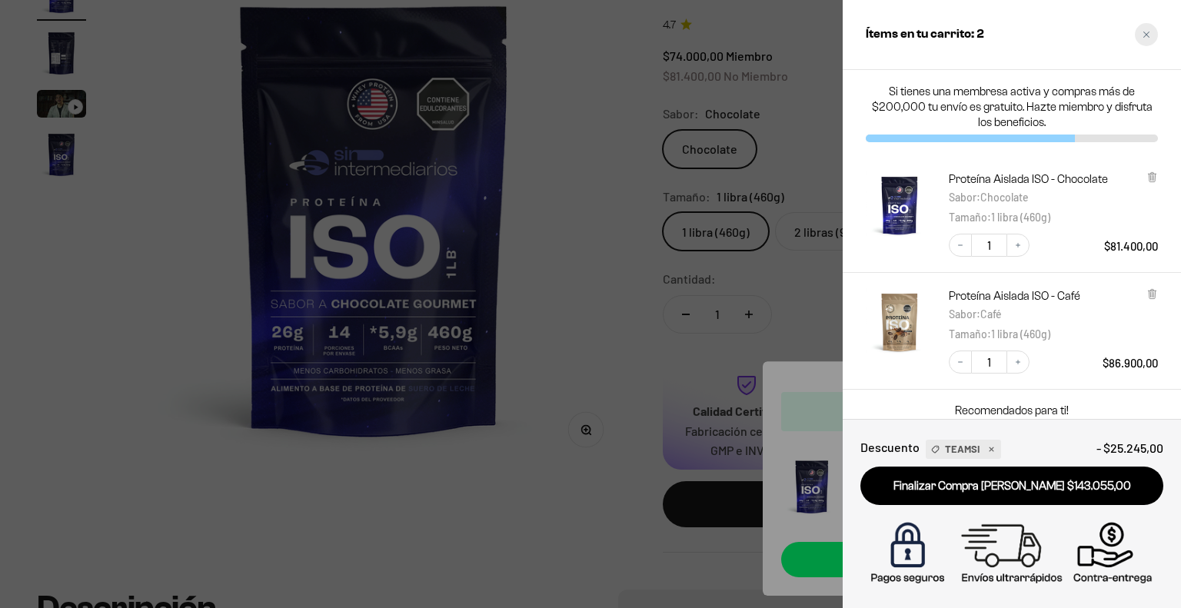
click at [1135, 30] on div "Close cart" at bounding box center [1146, 34] width 23 height 23
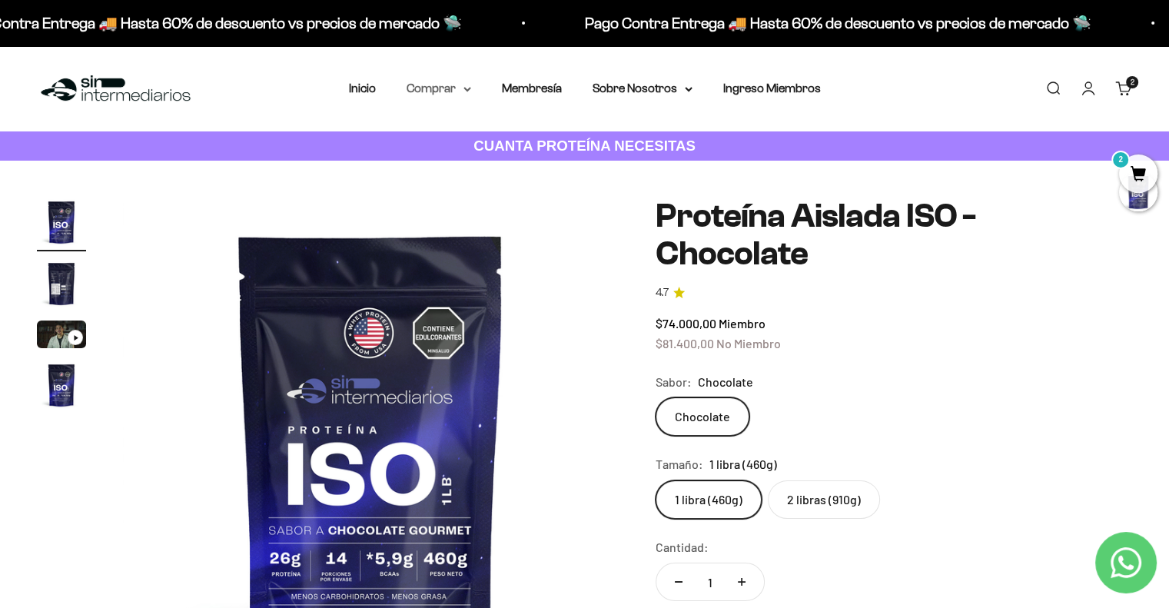
click at [469, 91] on icon at bounding box center [468, 89] width 8 height 5
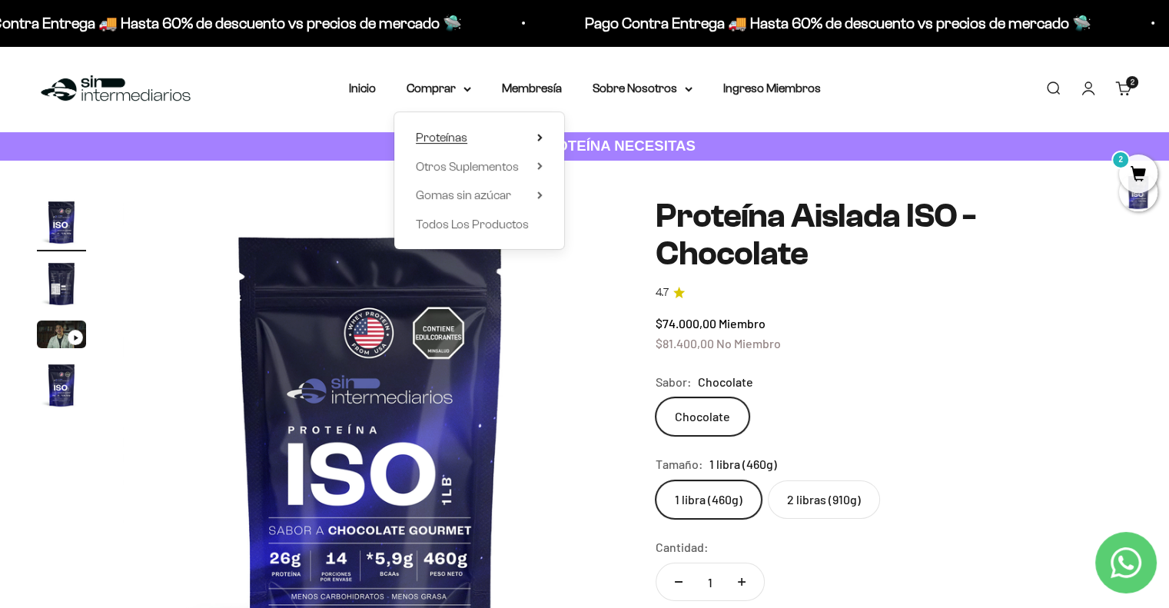
click at [482, 144] on summary "Proteínas" at bounding box center [479, 138] width 127 height 20
click at [494, 170] on span "Otros Suplementos" at bounding box center [467, 166] width 103 height 13
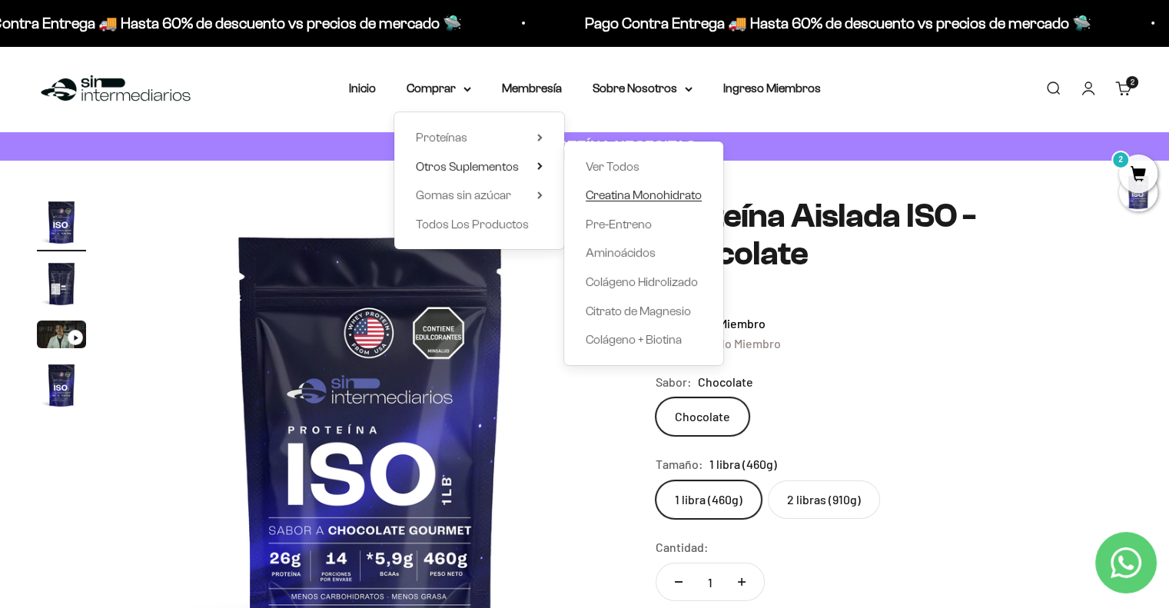
click at [652, 195] on span "Creatina Monohidrato" at bounding box center [644, 194] width 116 height 13
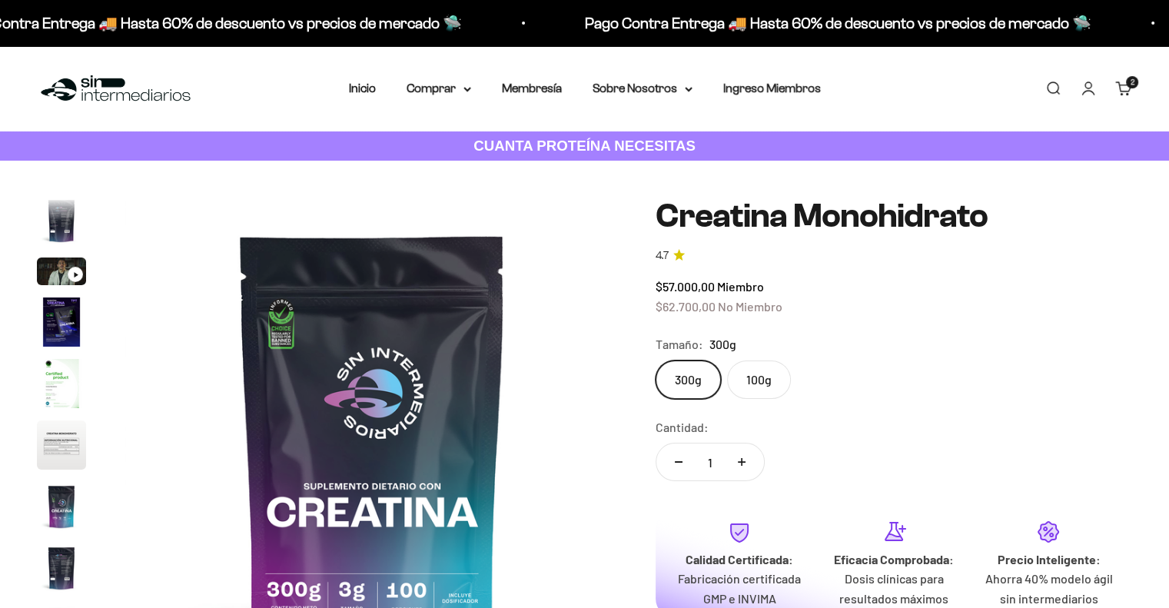
scroll to position [0, 4115]
click at [764, 374] on label "100g" at bounding box center [759, 380] width 64 height 38
click at [656, 361] on input "100g" at bounding box center [655, 360] width 1 height 1
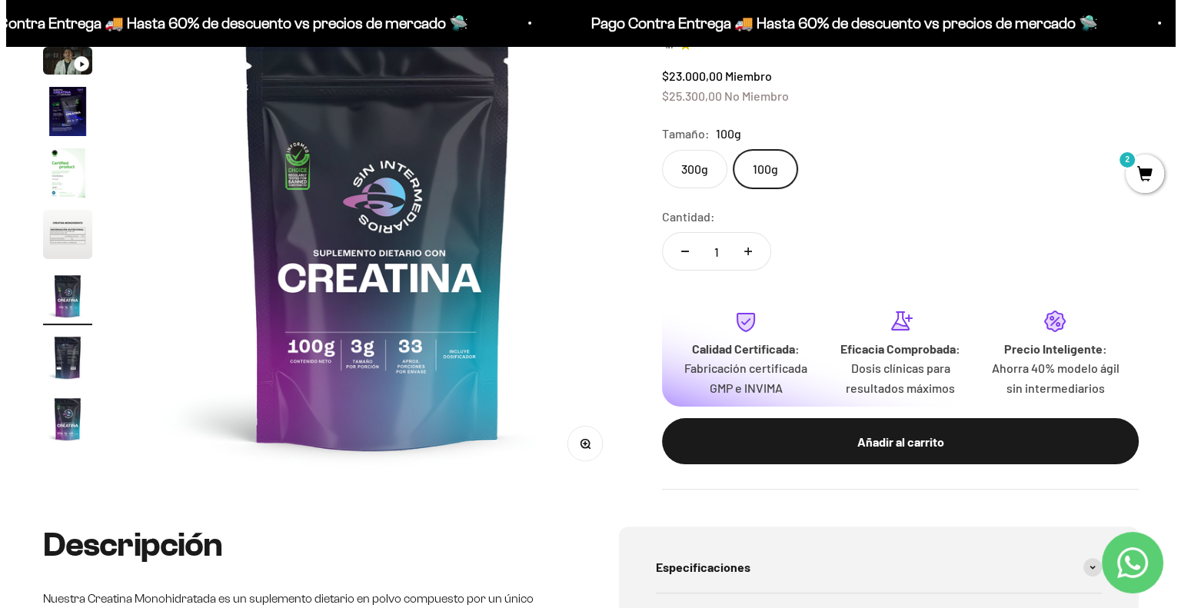
scroll to position [212, 0]
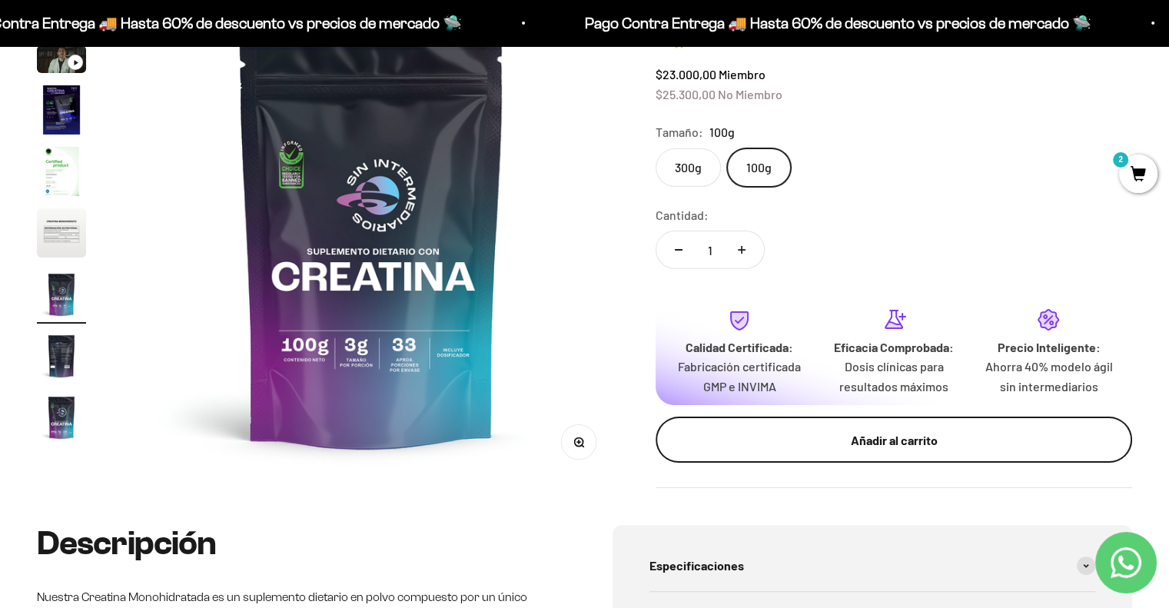
click at [830, 446] on div "Añadir al carrito" at bounding box center [894, 441] width 415 height 20
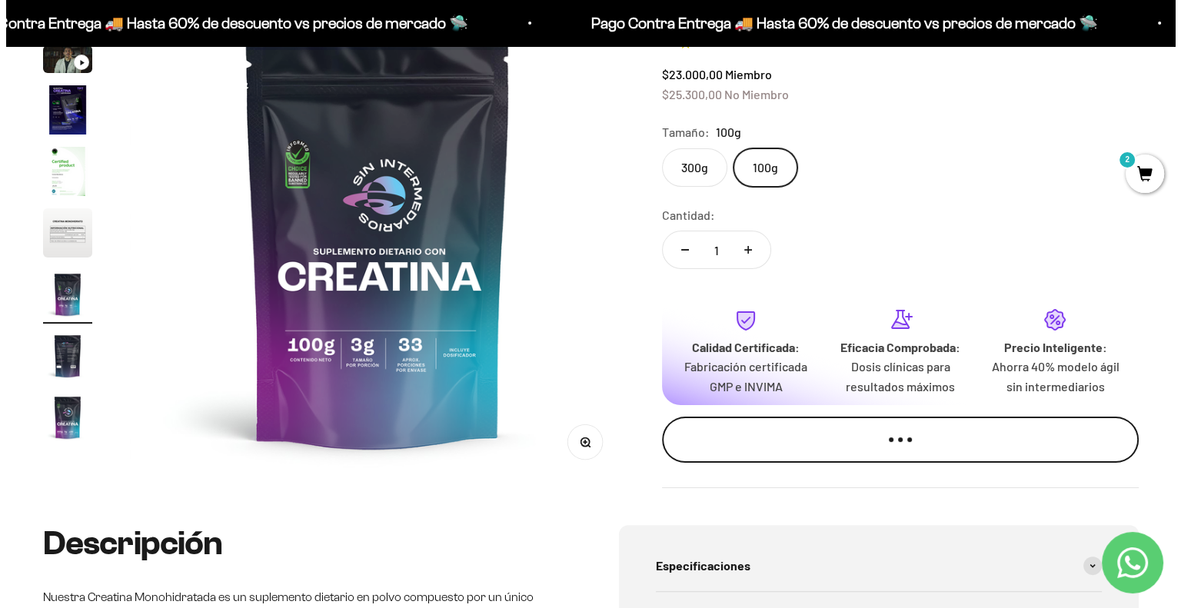
scroll to position [0, 3125]
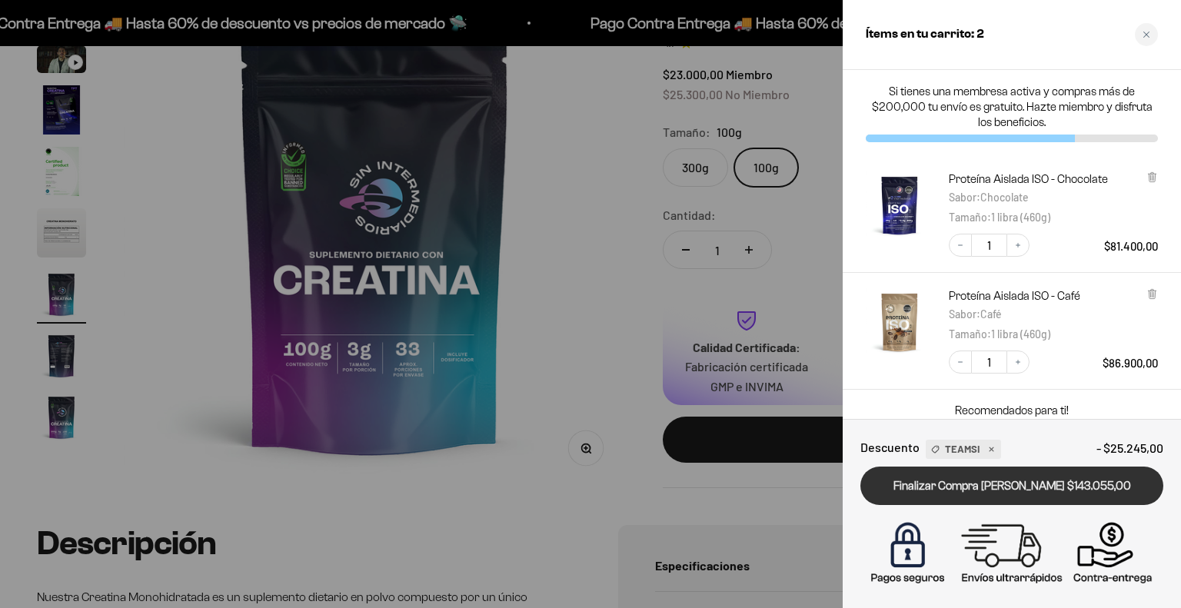
click at [959, 498] on link "Finalizar Compra [PERSON_NAME] $143.055,00" at bounding box center [1011, 486] width 303 height 39
